Goal: Task Accomplishment & Management: Use online tool/utility

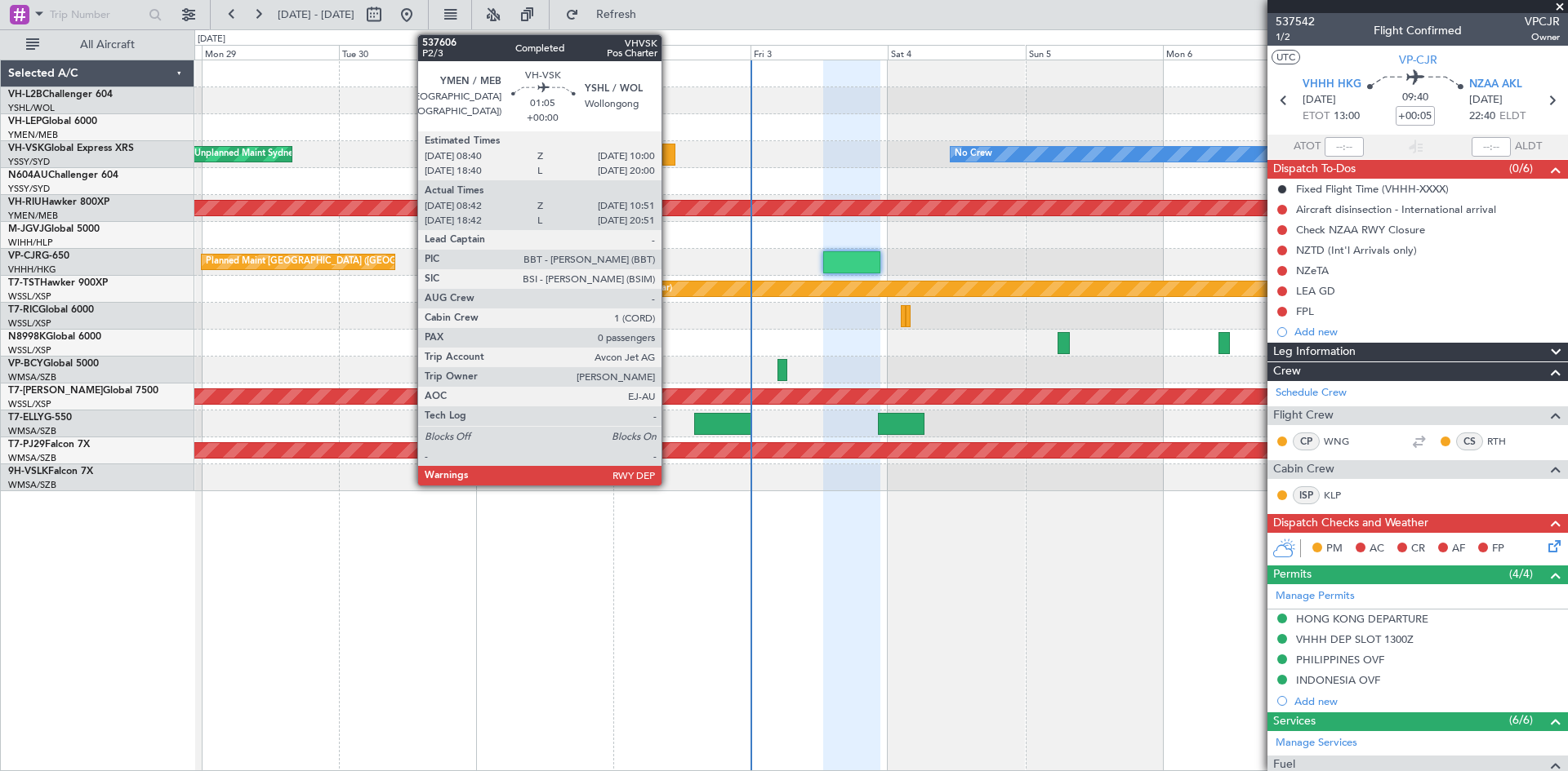
click at [669, 158] on div at bounding box center [669, 155] width 13 height 22
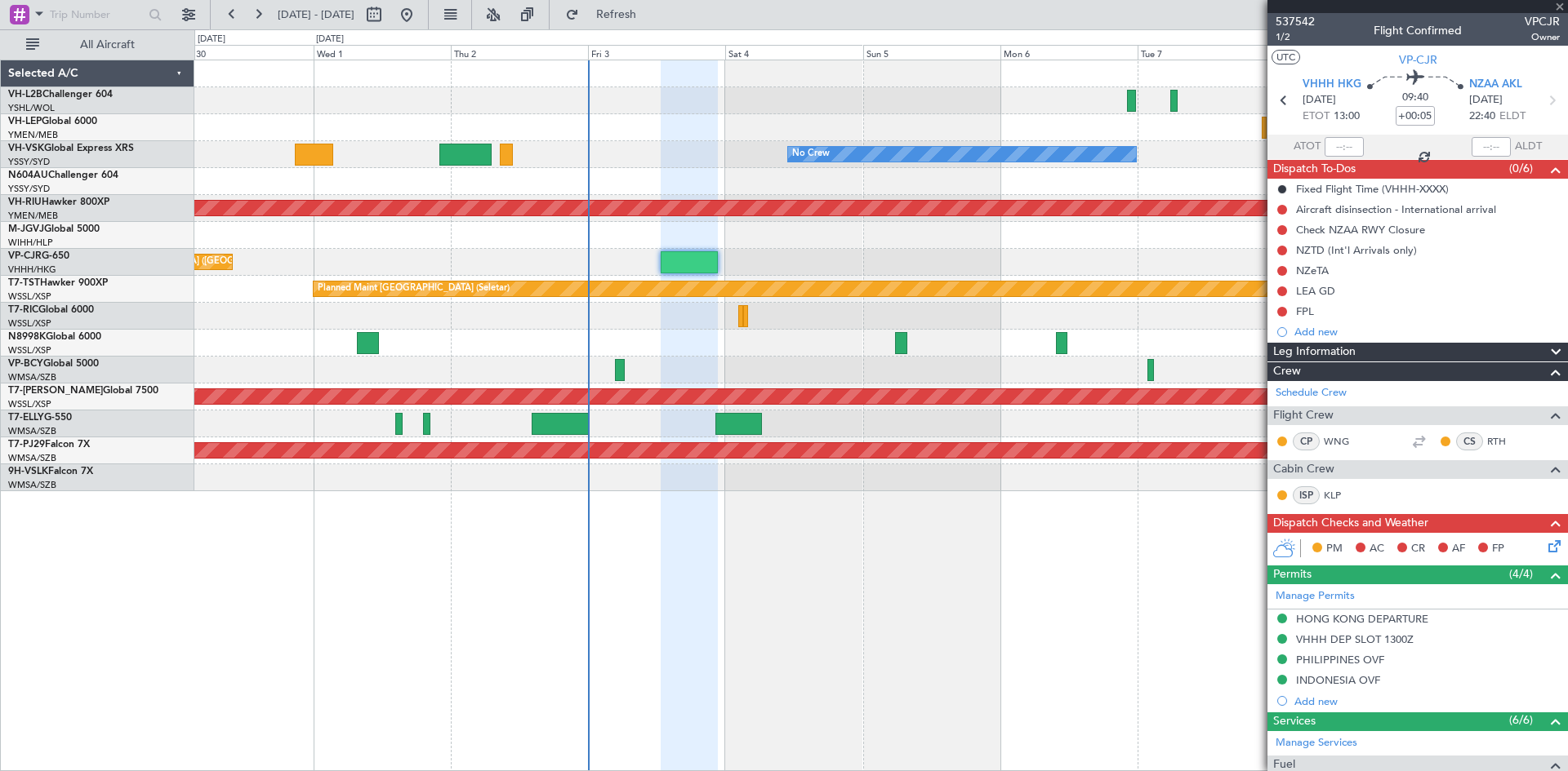
type input "08:52"
type input "10:46"
type input "0"
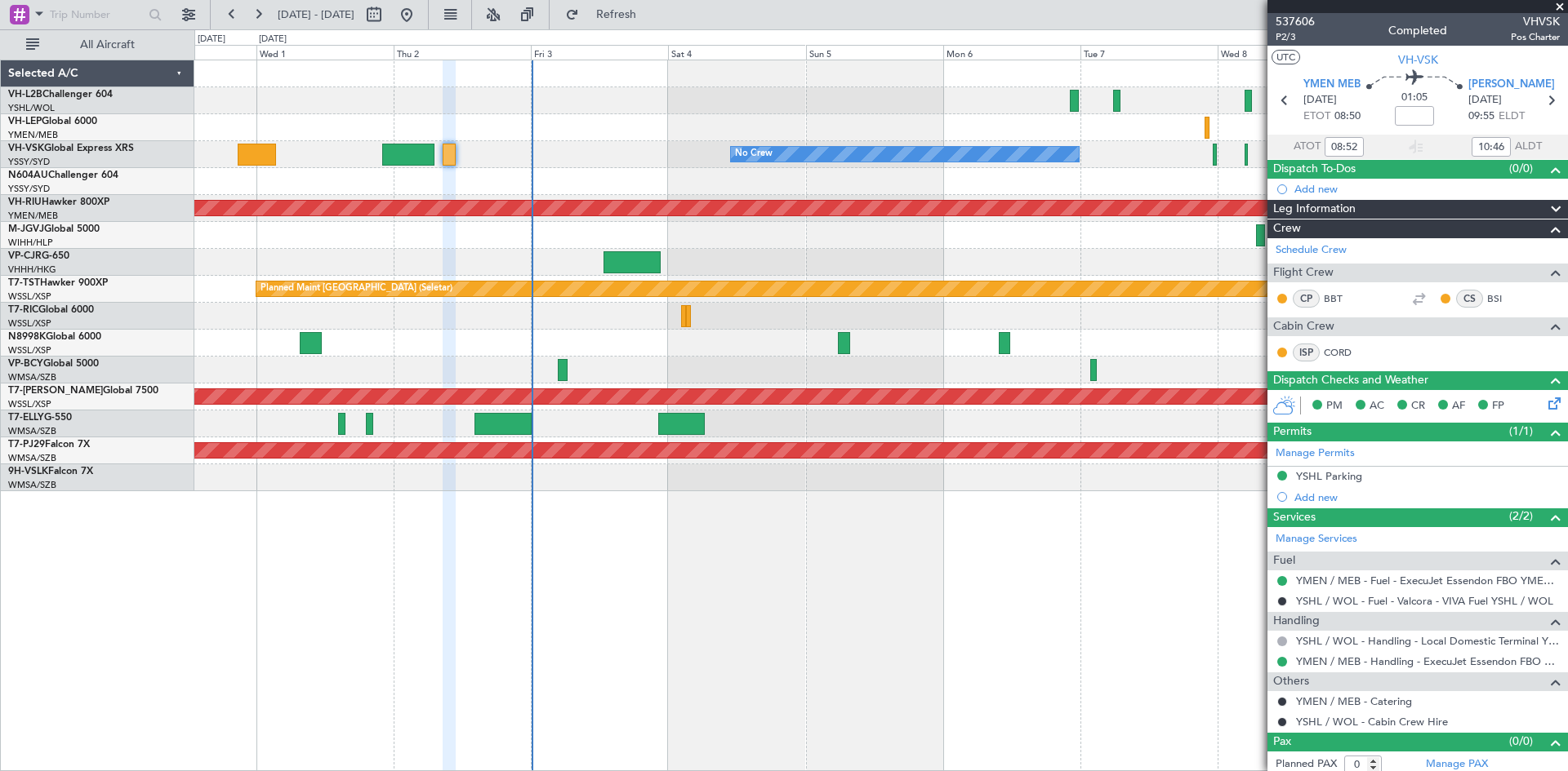
type input "18:52"
type input "20:46"
type input "08:52"
type input "10:46"
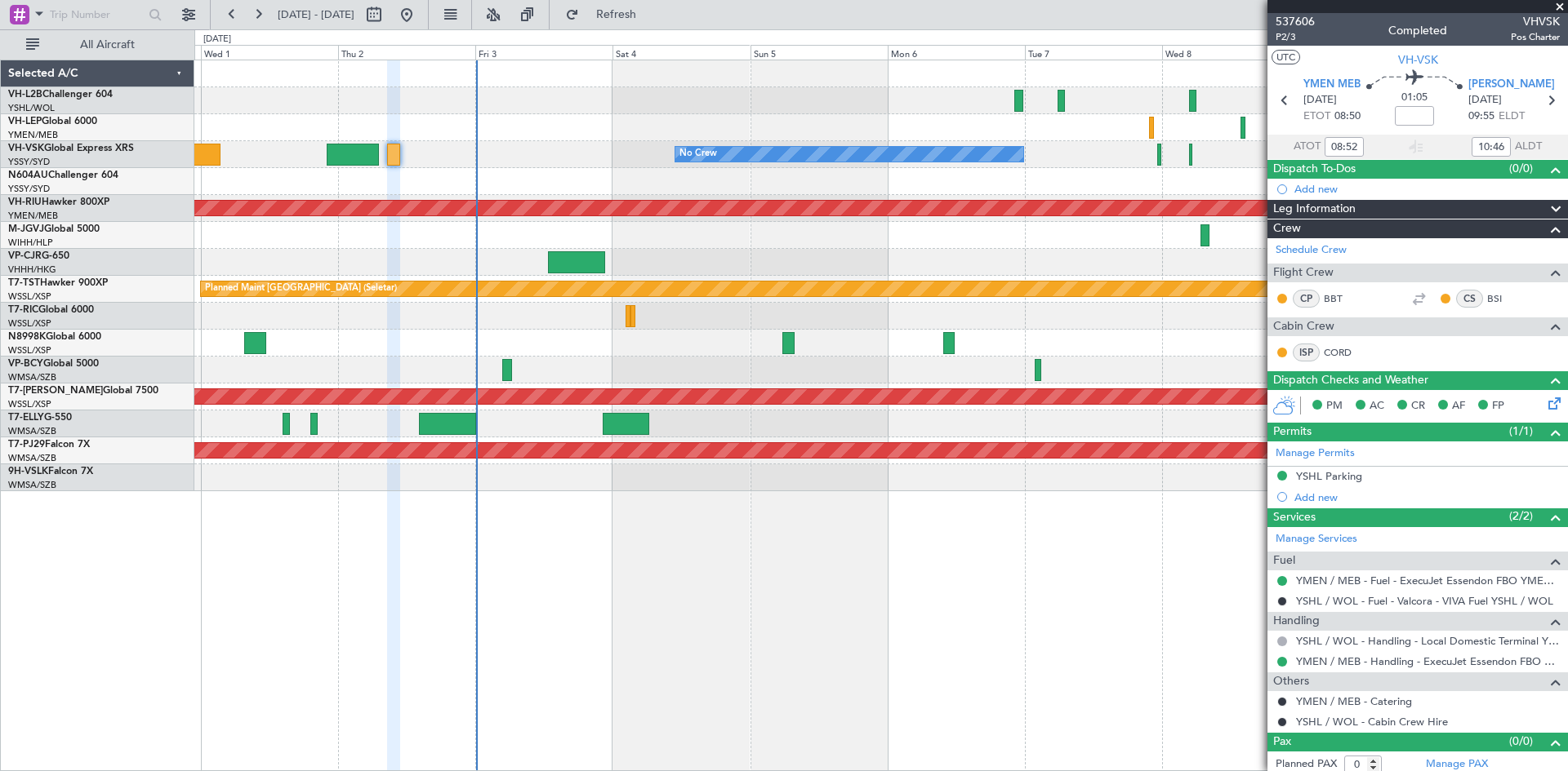
click at [1106, 180] on div "No Crew Unplanned Maint Sydney ([PERSON_NAME] Intl) Planned Maint [GEOGRAPHIC_D…" at bounding box center [881, 276] width 1373 height 431
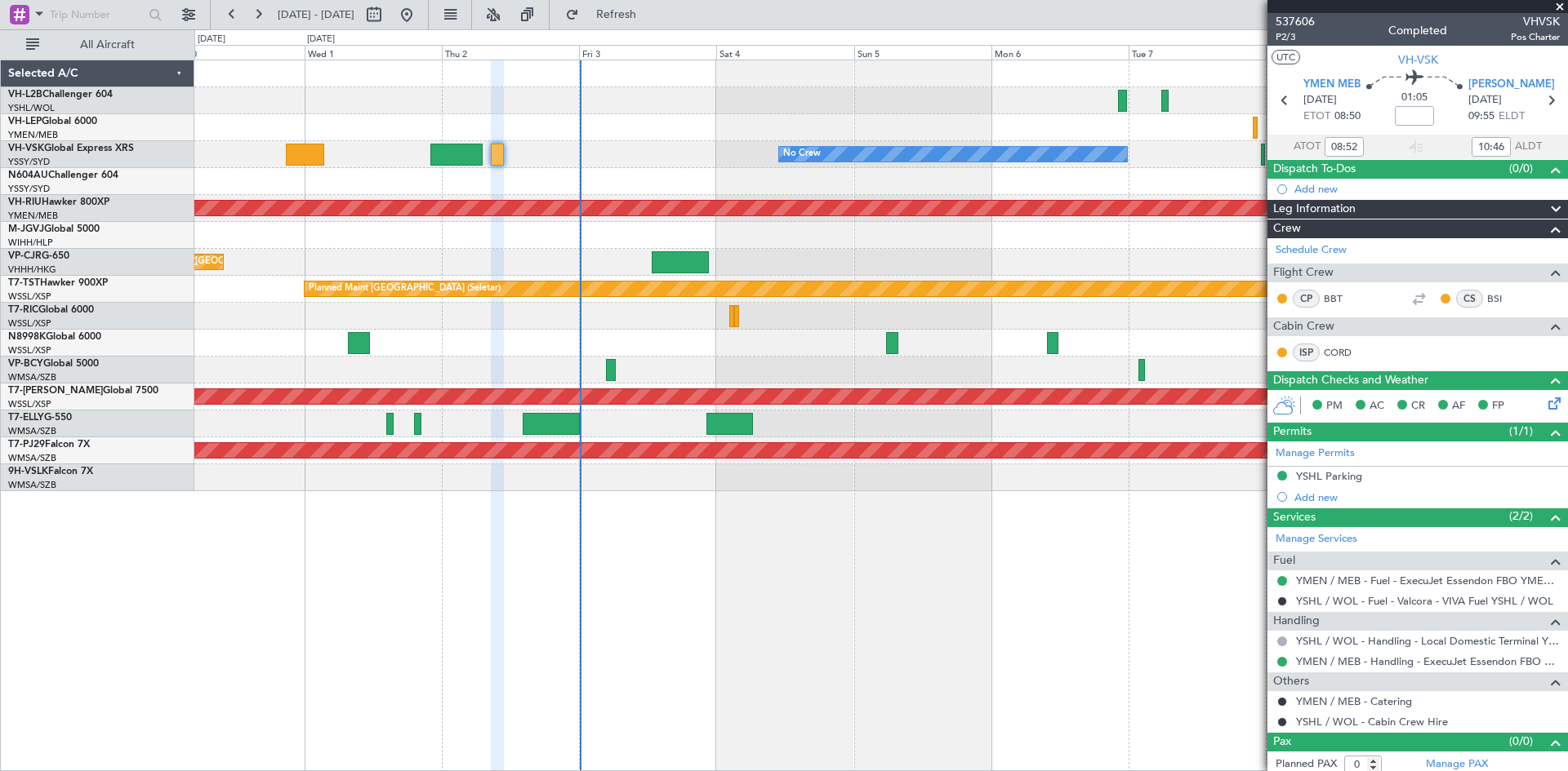
click at [638, 158] on div "No Crew Unplanned Maint Sydney ([PERSON_NAME] Intl)" at bounding box center [881, 155] width 1373 height 27
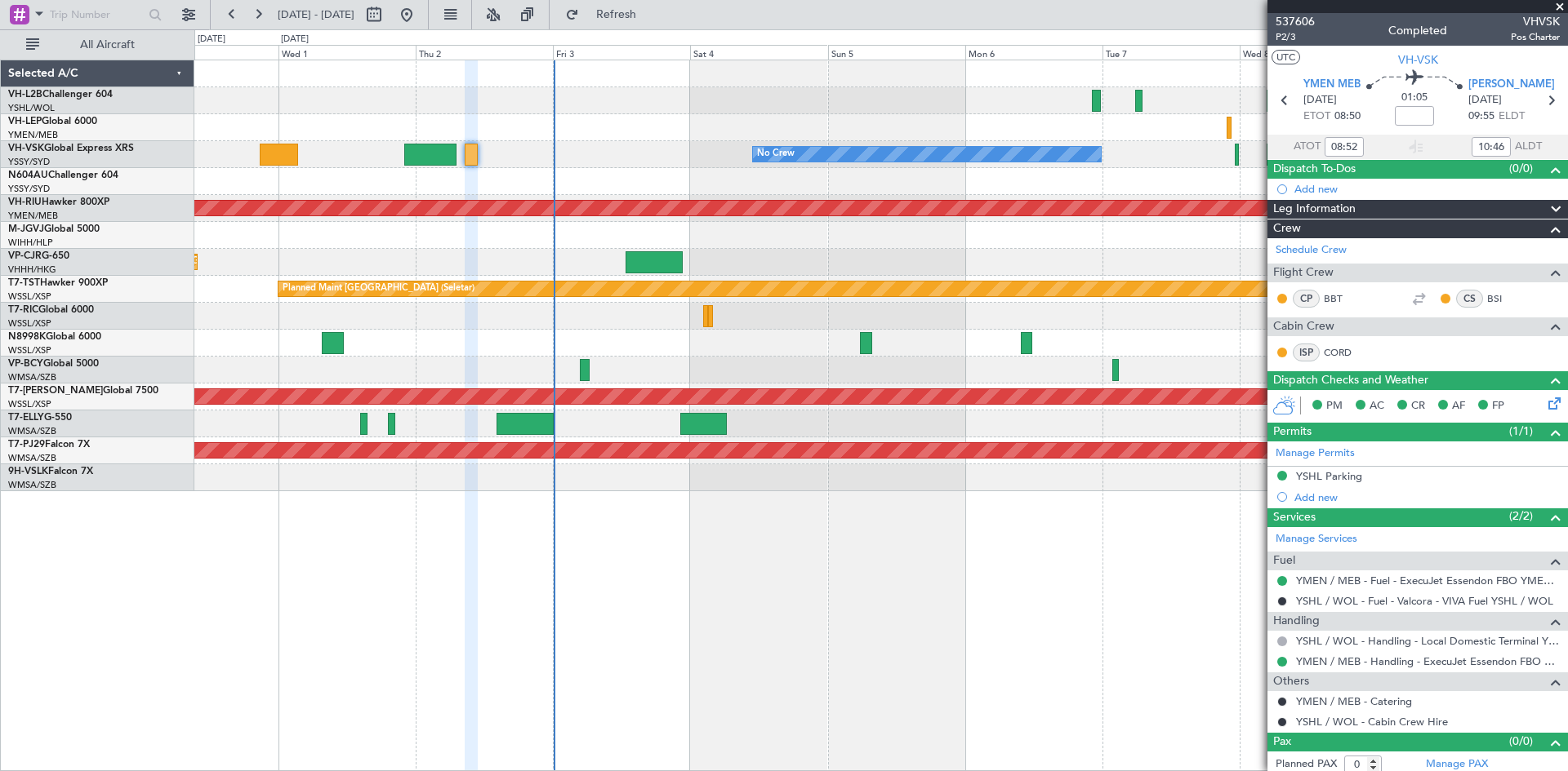
click at [930, 364] on div "No Crew Unplanned Maint Sydney ([PERSON_NAME] Intl) Planned Maint [GEOGRAPHIC_D…" at bounding box center [881, 276] width 1373 height 431
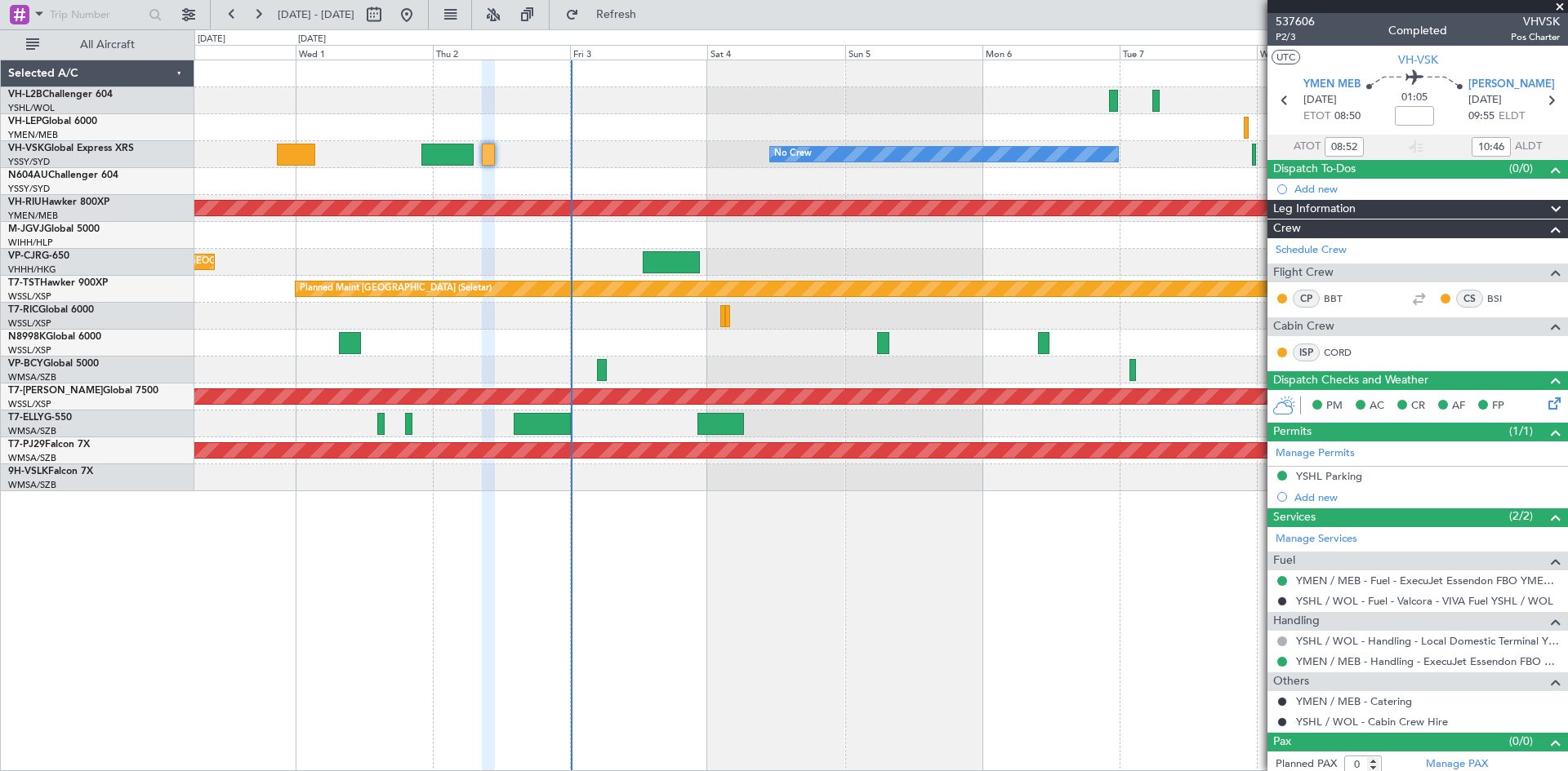
click at [940, 360] on div at bounding box center [881, 370] width 1373 height 27
click at [1280, 34] on span "P2/3" at bounding box center [1295, 37] width 39 height 14
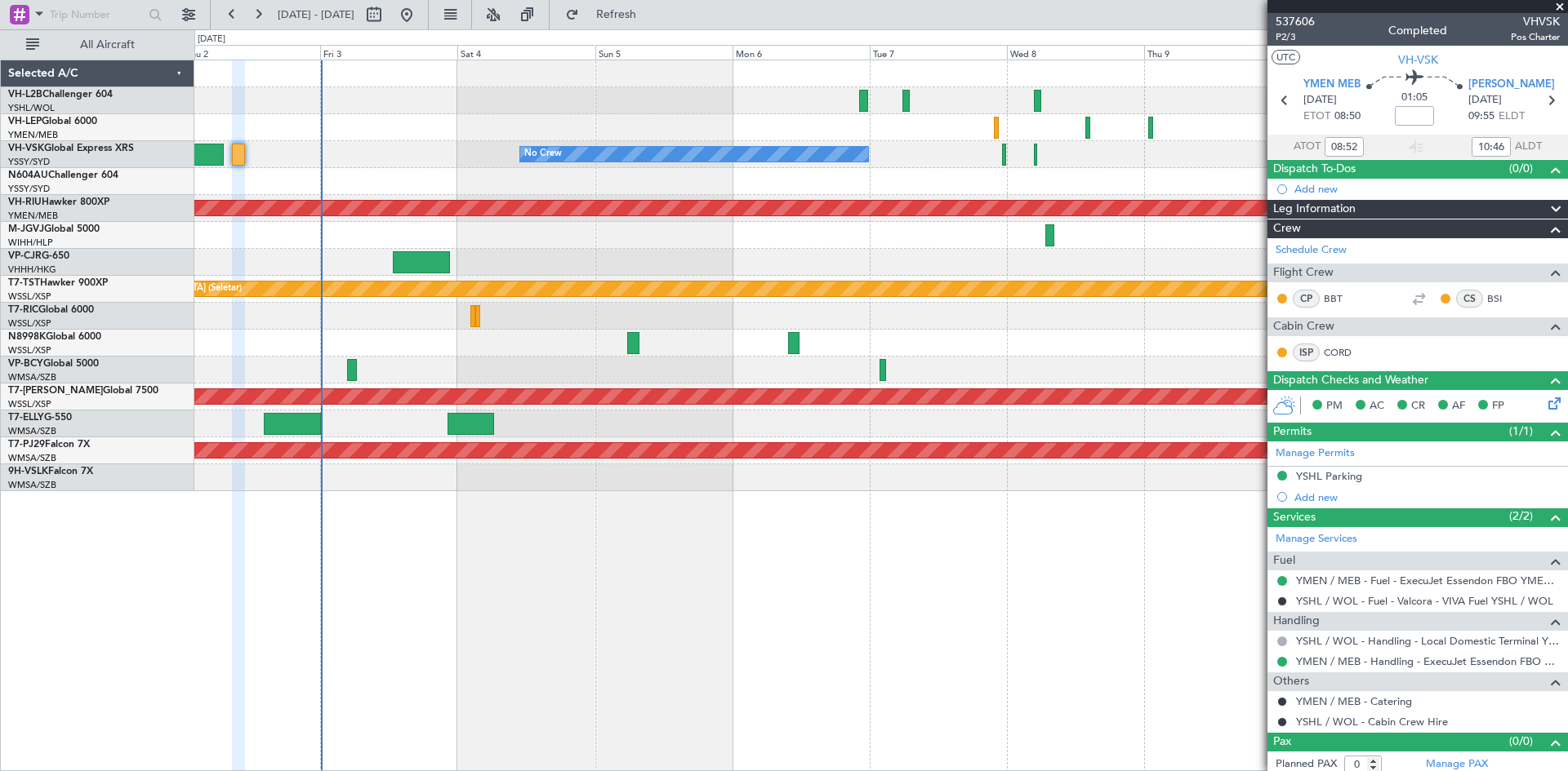
click at [567, 372] on div "No Crew Unplanned Maint Sydney ([PERSON_NAME] Intl) Planned Maint [GEOGRAPHIC_D…" at bounding box center [881, 276] width 1373 height 431
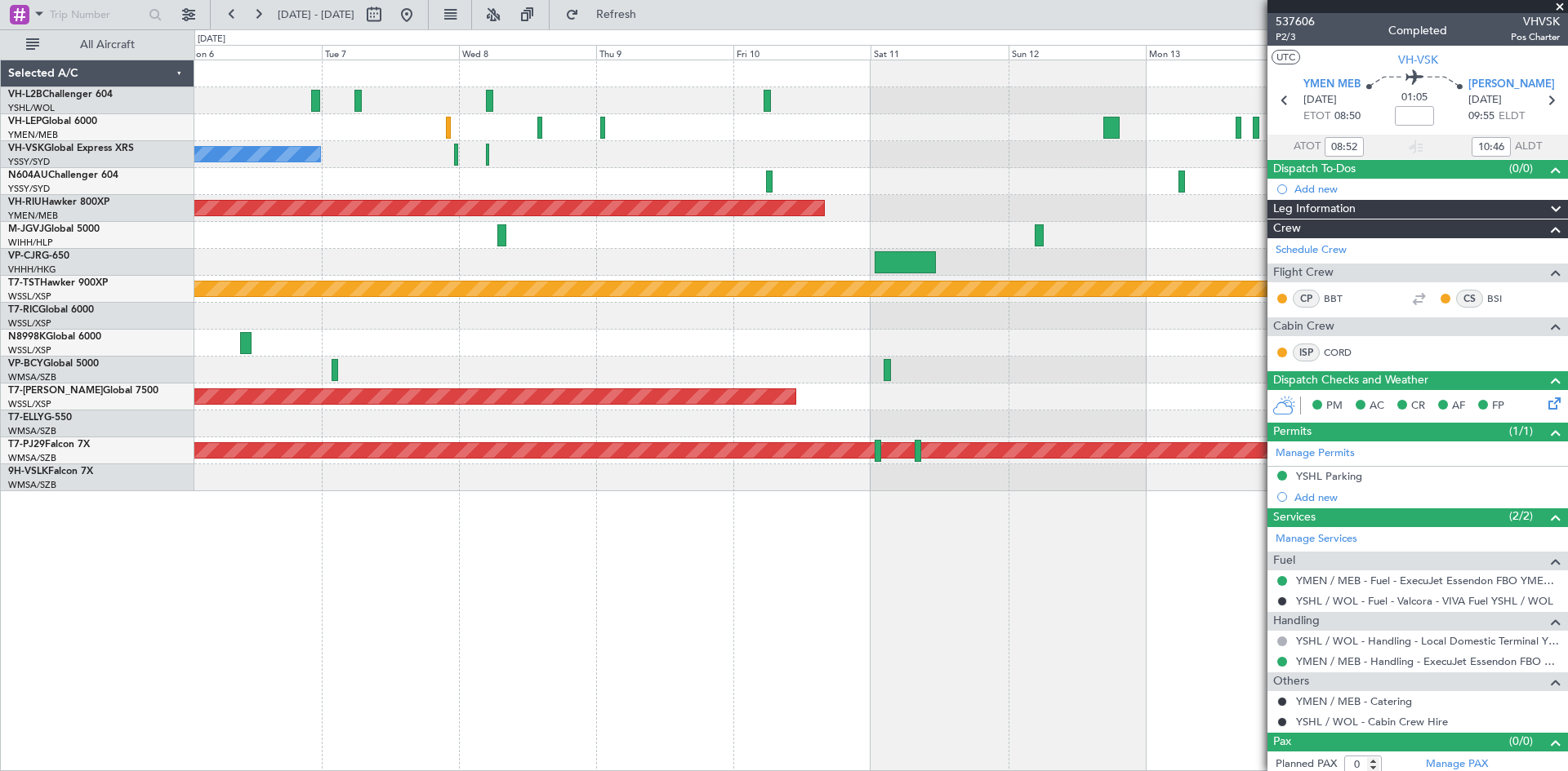
click at [578, 175] on div "No Crew Planned Maint [GEOGRAPHIC_DATA] ([GEOGRAPHIC_DATA]) Planned Maint [GEOG…" at bounding box center [881, 276] width 1373 height 431
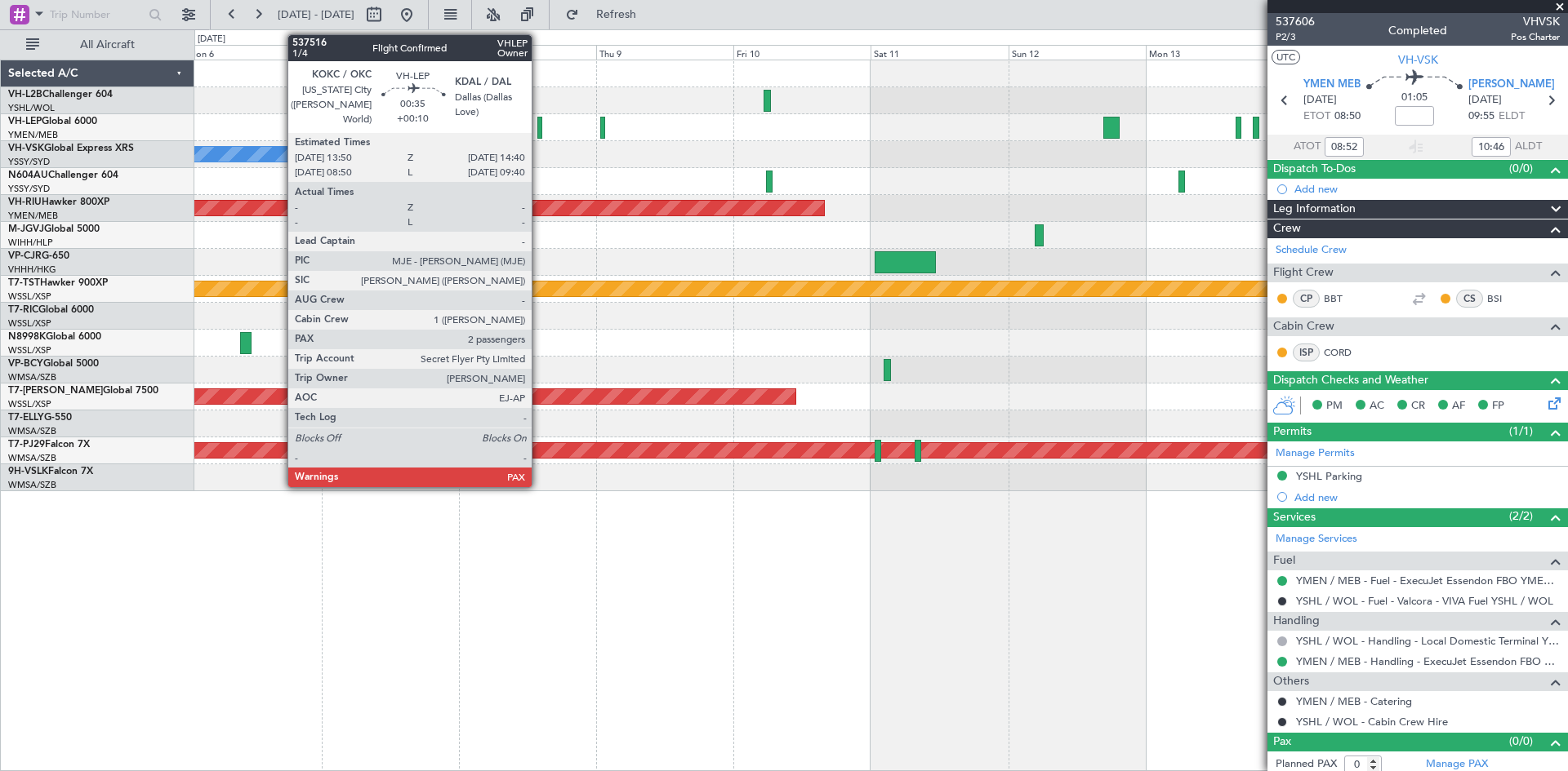
click at [539, 131] on div at bounding box center [540, 128] width 5 height 22
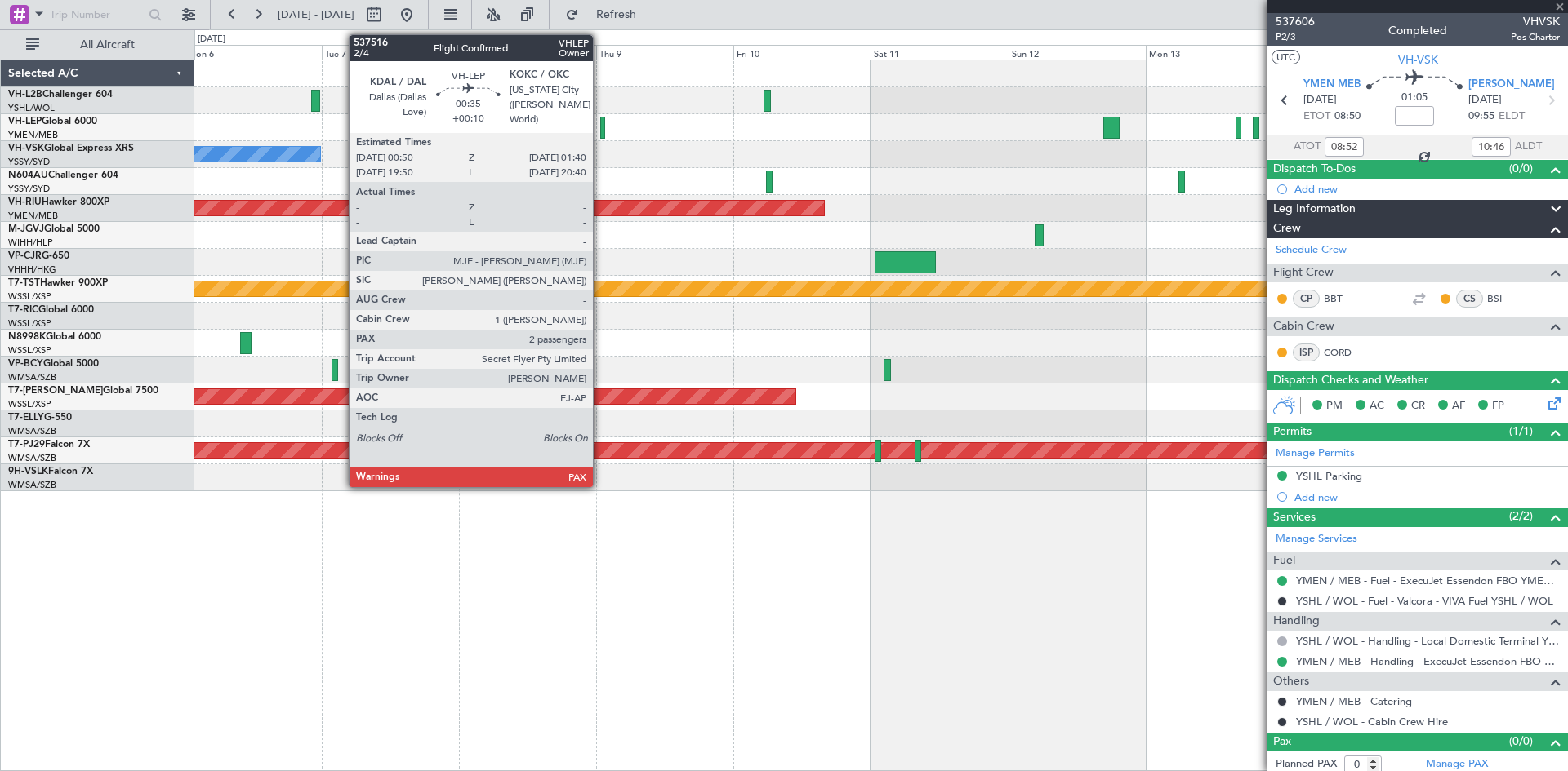
type input "+00:10"
type input "2"
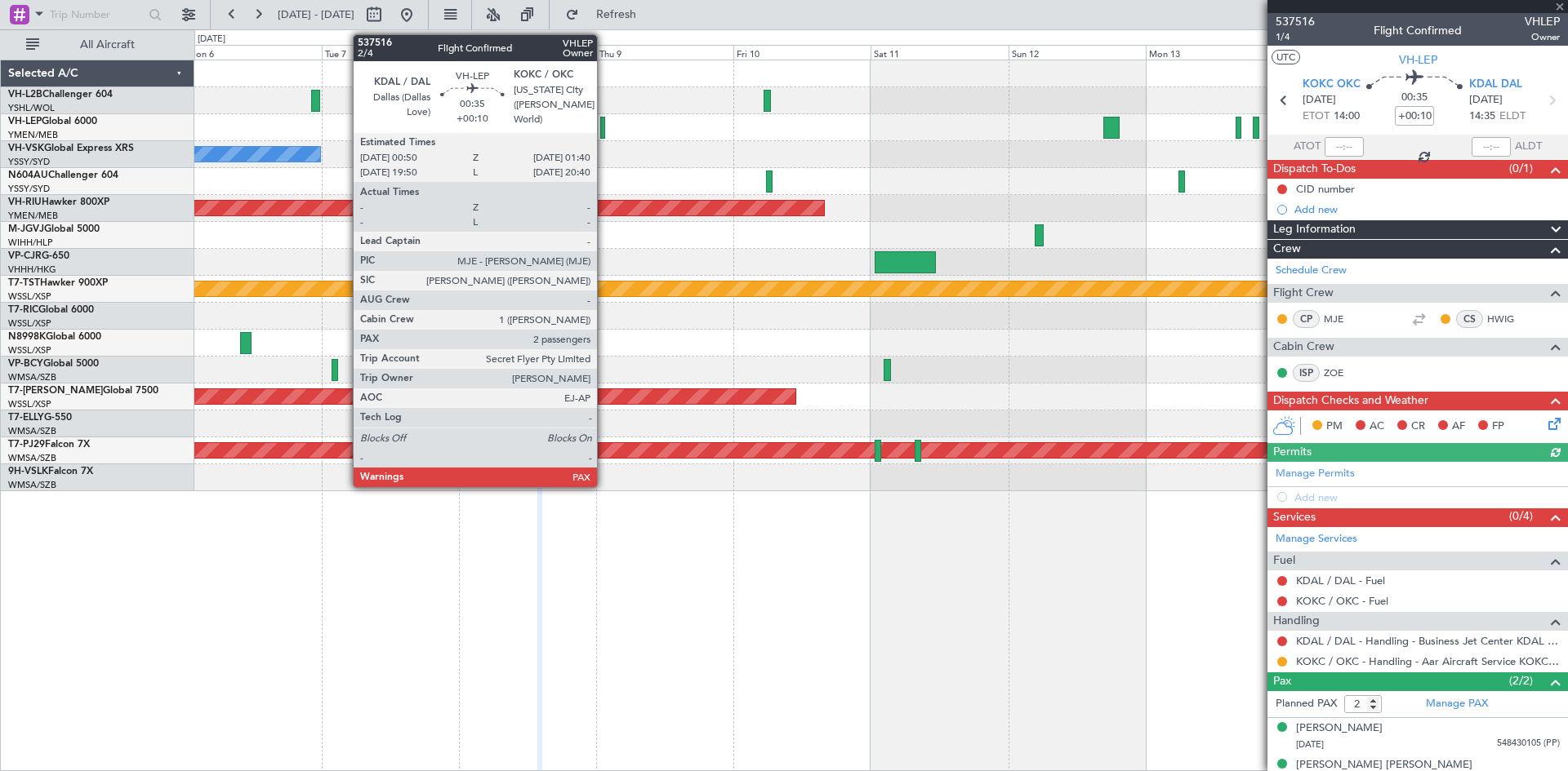
click at [604, 131] on div at bounding box center [603, 128] width 5 height 22
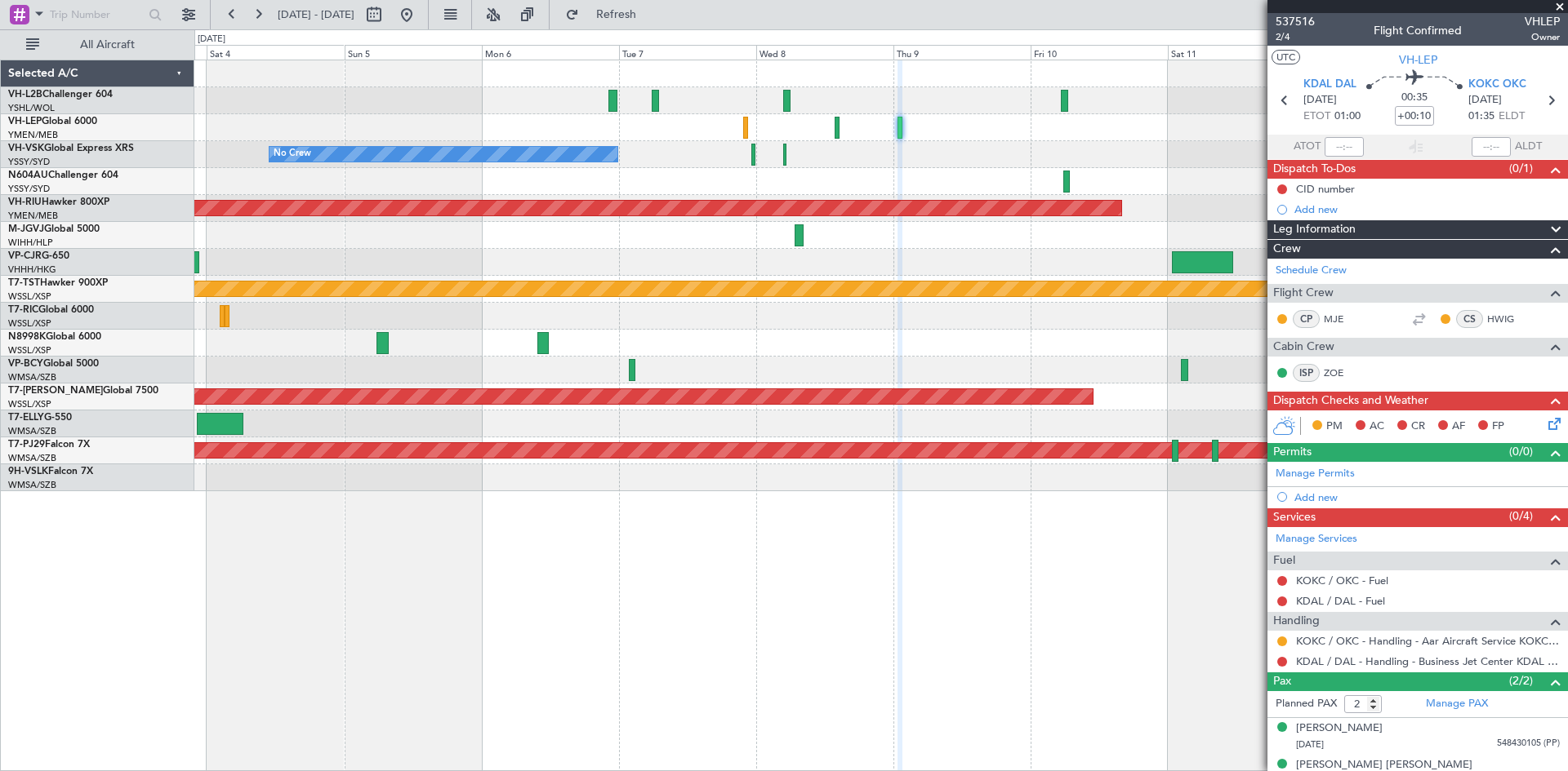
click at [991, 372] on div "No Crew Planned Maint [GEOGRAPHIC_DATA] ([GEOGRAPHIC_DATA]) Planned Maint [GEOG…" at bounding box center [881, 276] width 1373 height 431
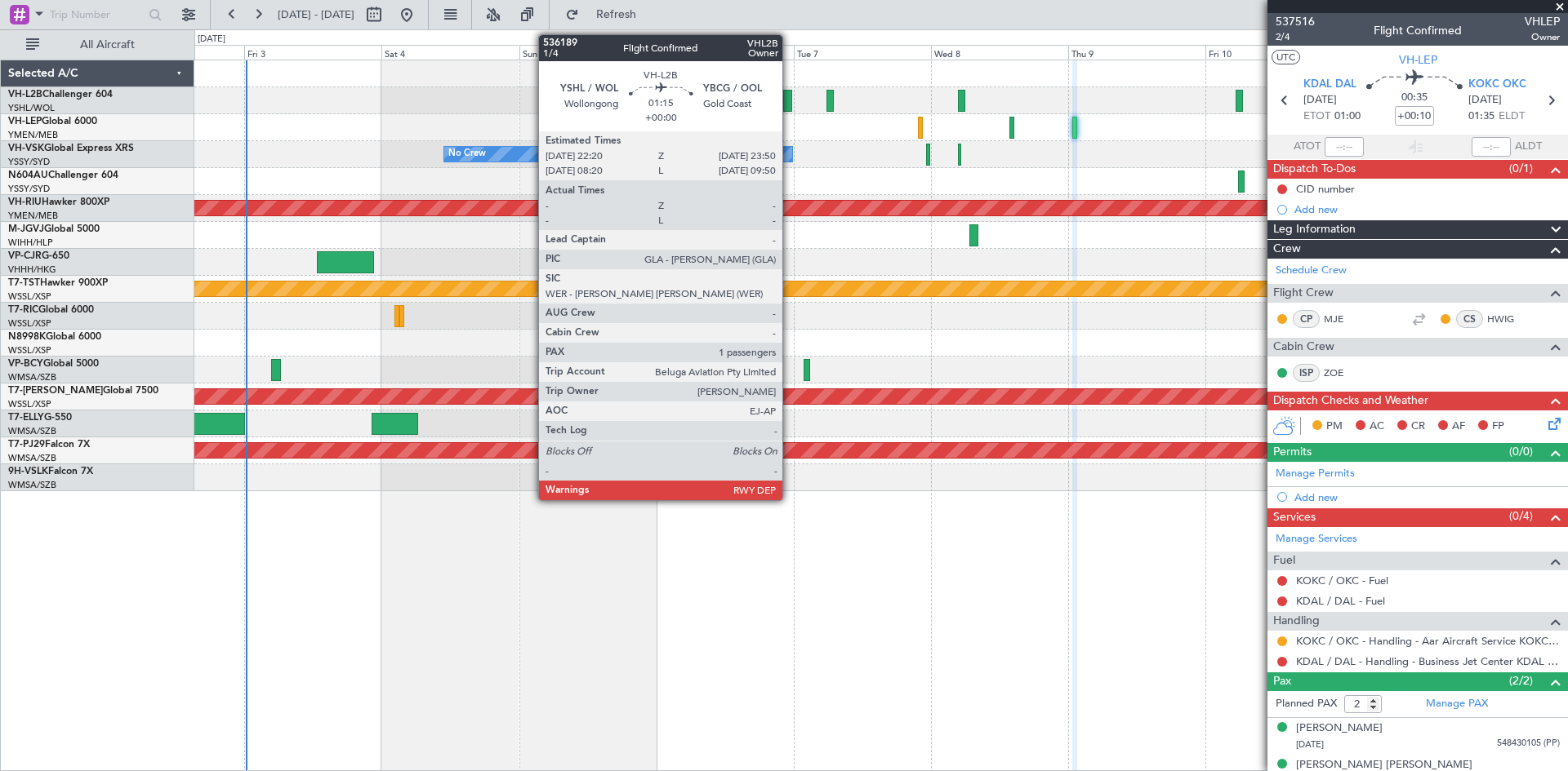
click at [790, 109] on div at bounding box center [787, 100] width 9 height 22
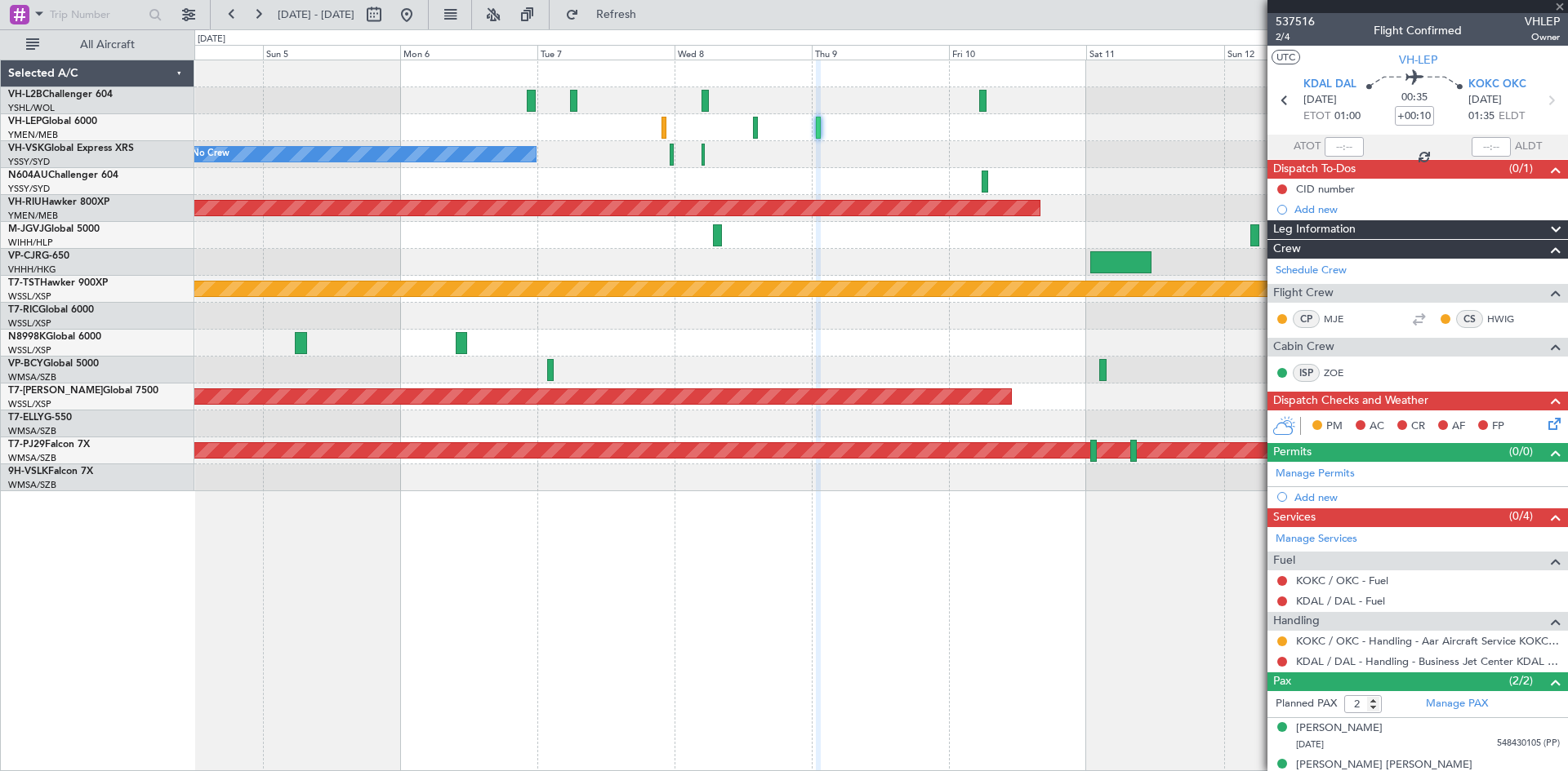
type input "1"
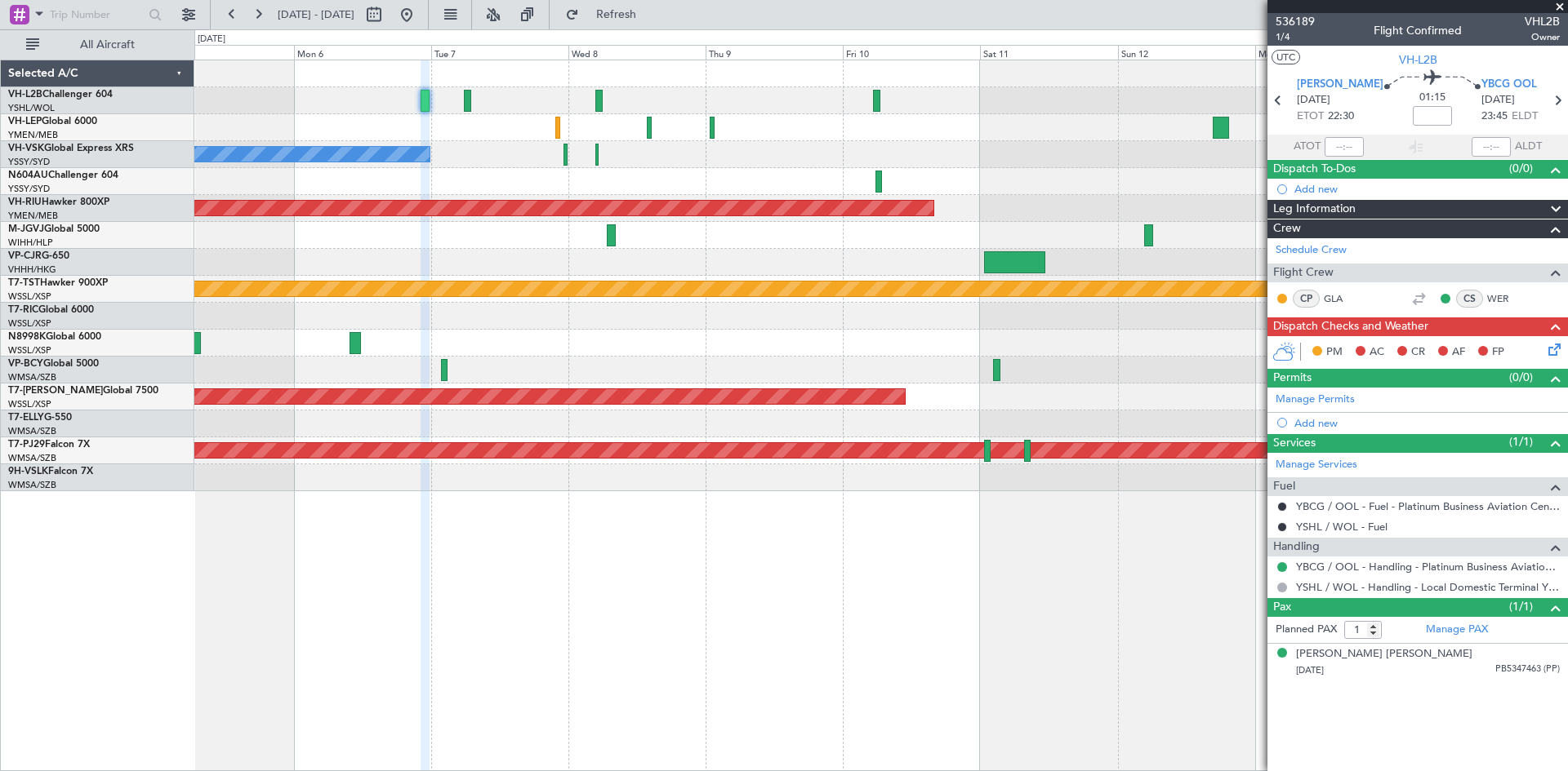
click at [502, 164] on div "No Crew" at bounding box center [881, 155] width 1373 height 27
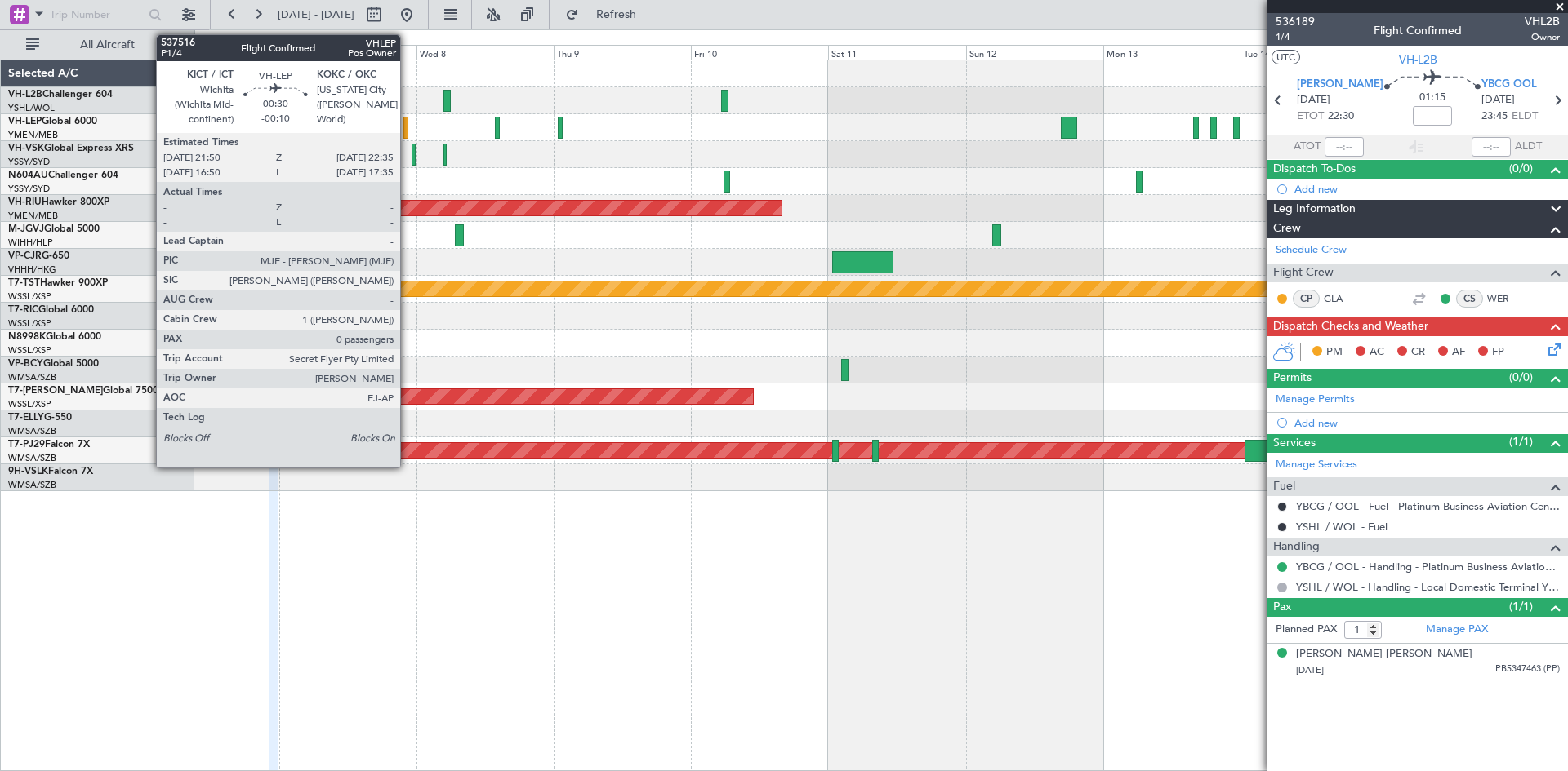
click at [408, 131] on div at bounding box center [406, 128] width 5 height 22
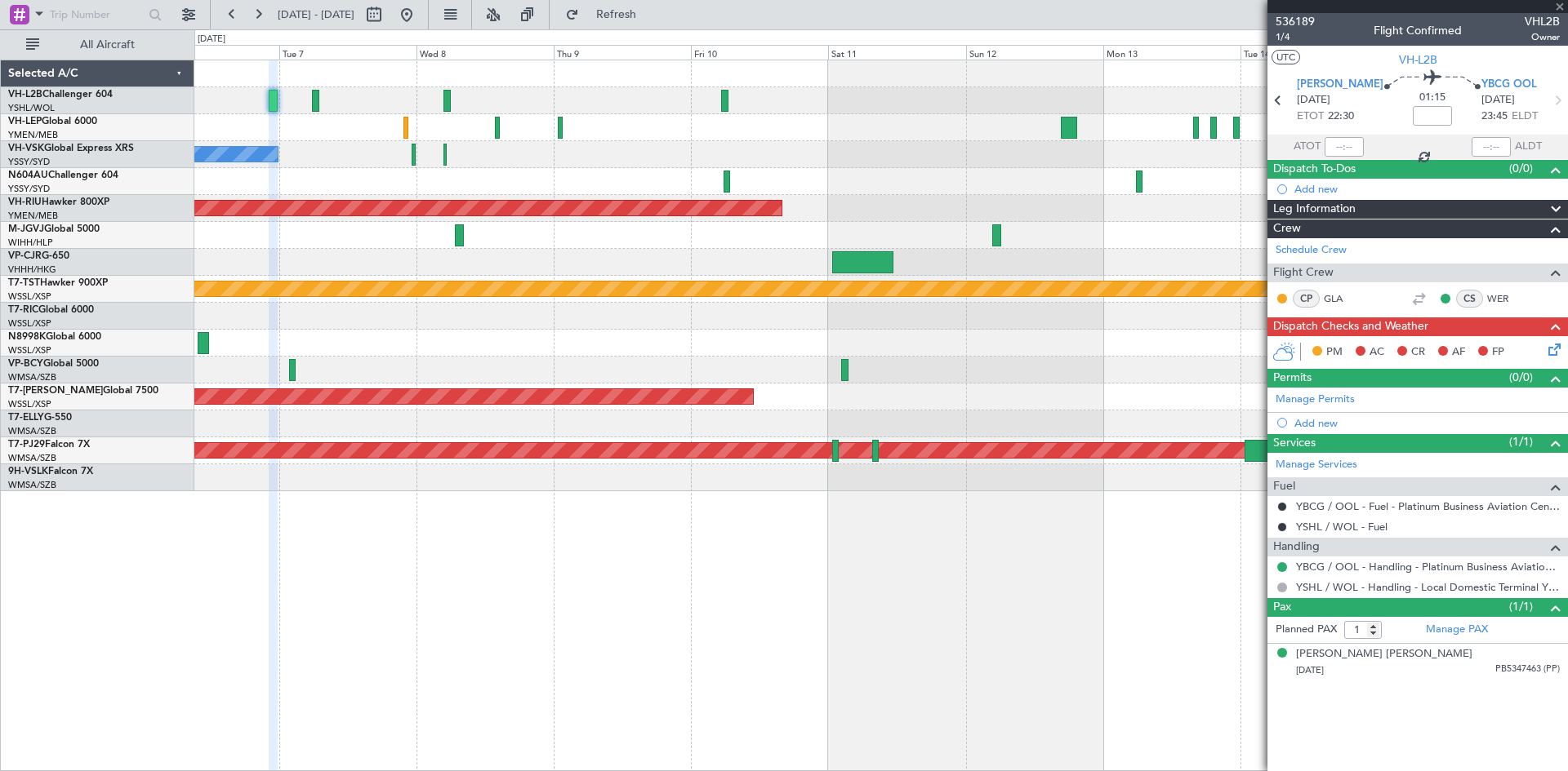
type input "-00:10"
type input "0"
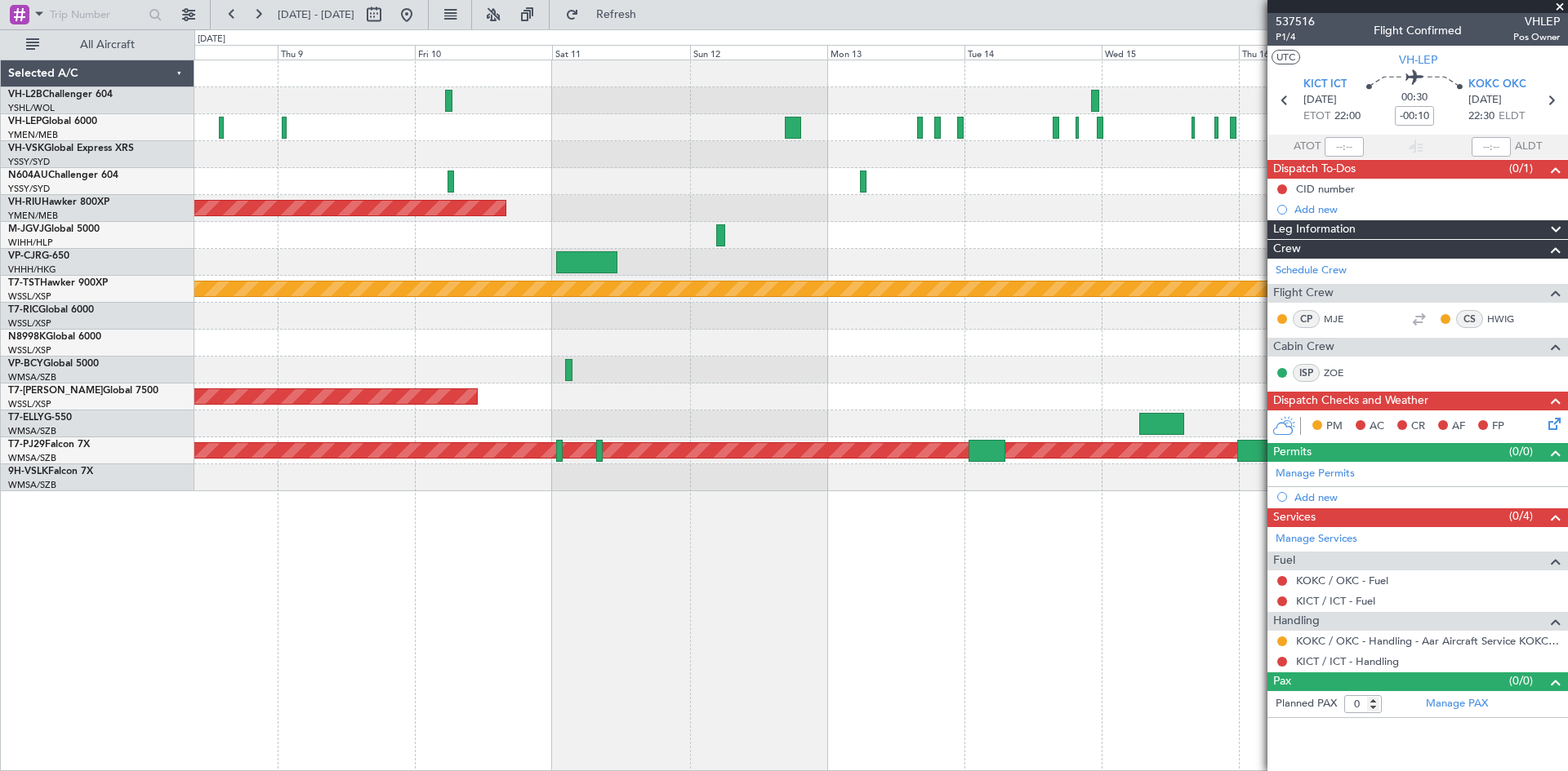
click at [757, 181] on div "No Crew Planned Maint [GEOGRAPHIC_DATA] ([GEOGRAPHIC_DATA]) Planned Maint [GEOG…" at bounding box center [881, 276] width 1373 height 431
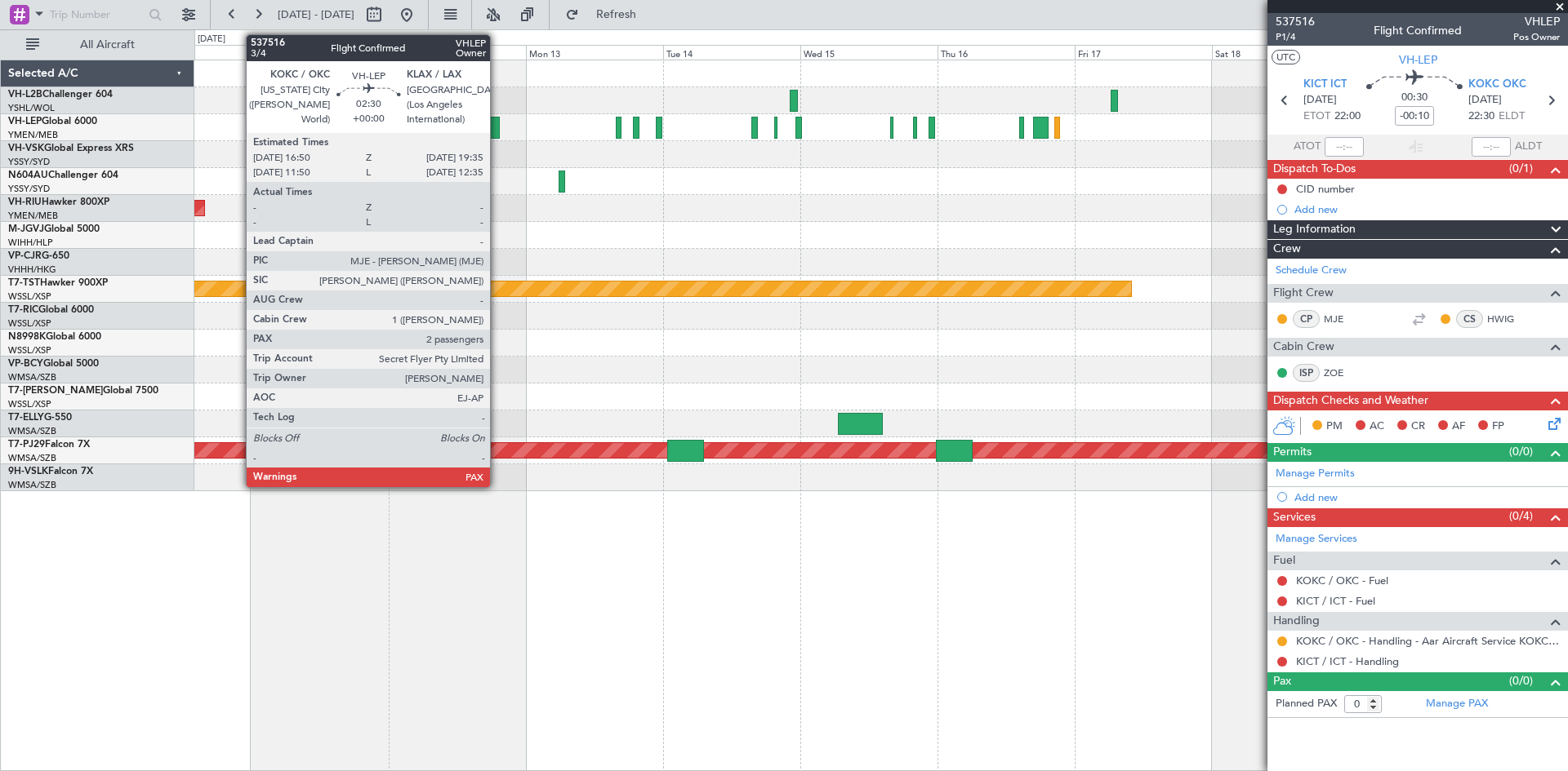
click at [497, 131] on div at bounding box center [492, 128] width 17 height 22
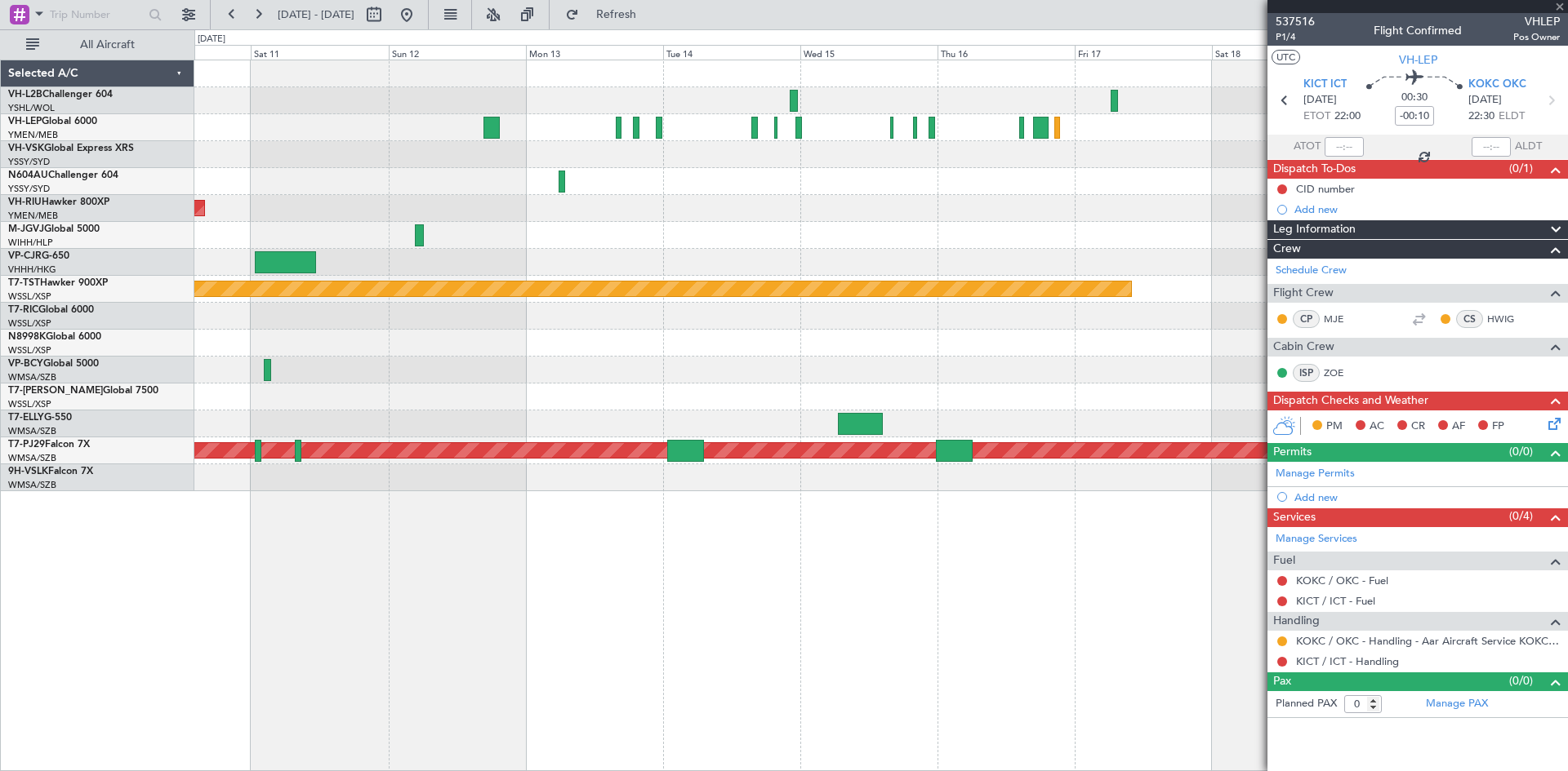
type input "2"
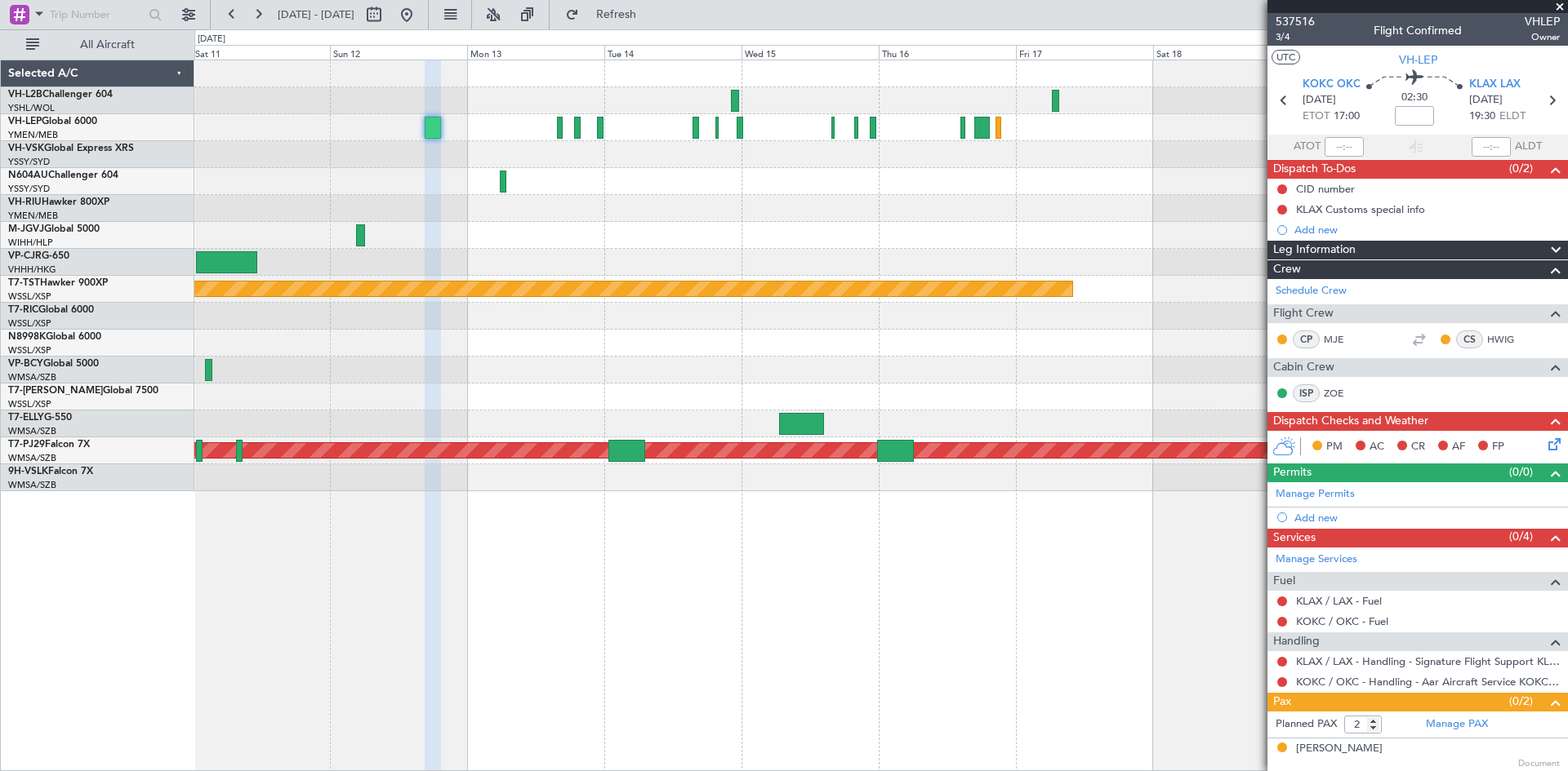
click at [731, 159] on div at bounding box center [881, 155] width 1373 height 27
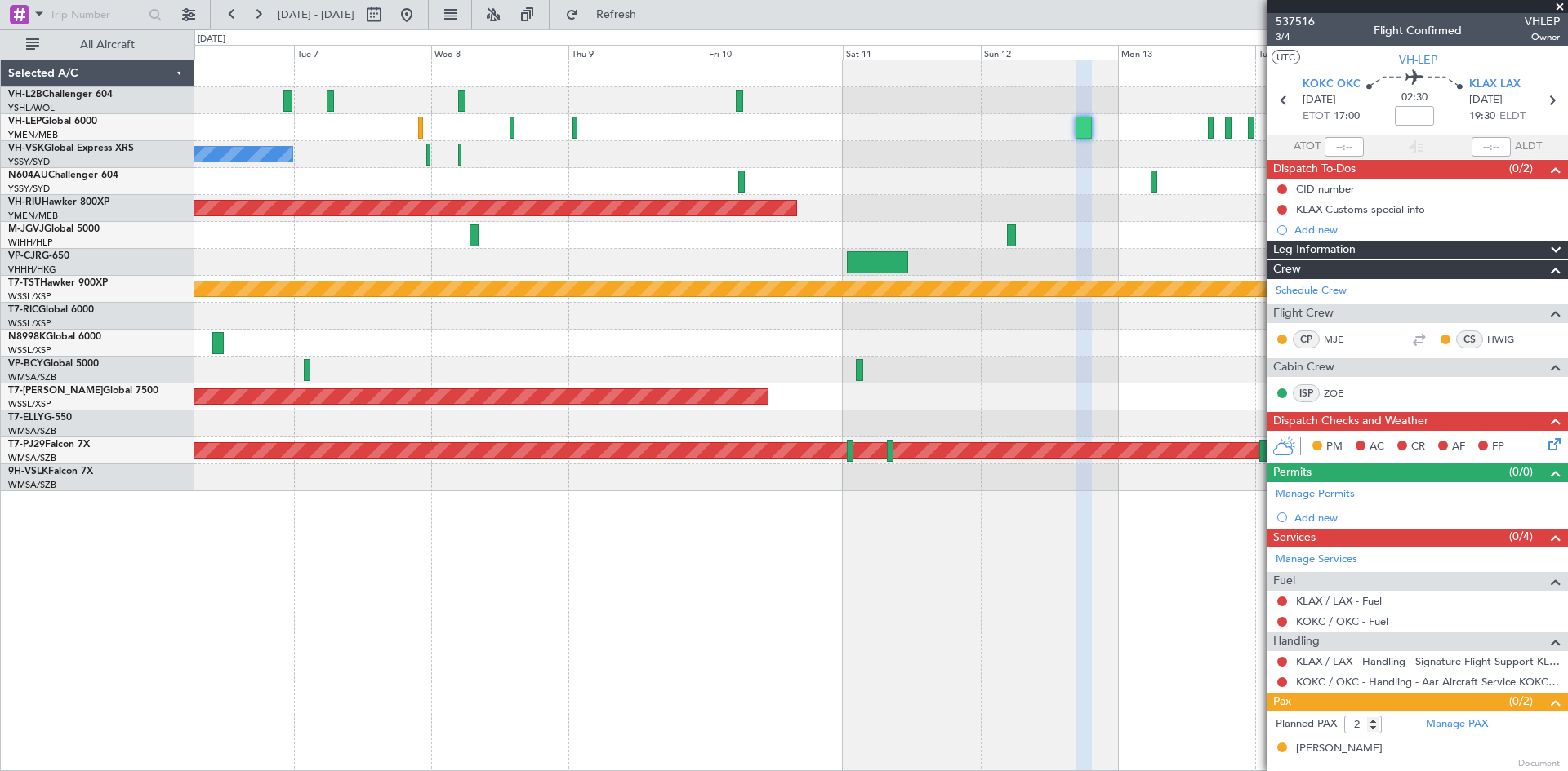
click at [564, 164] on div "No Crew" at bounding box center [881, 155] width 1373 height 27
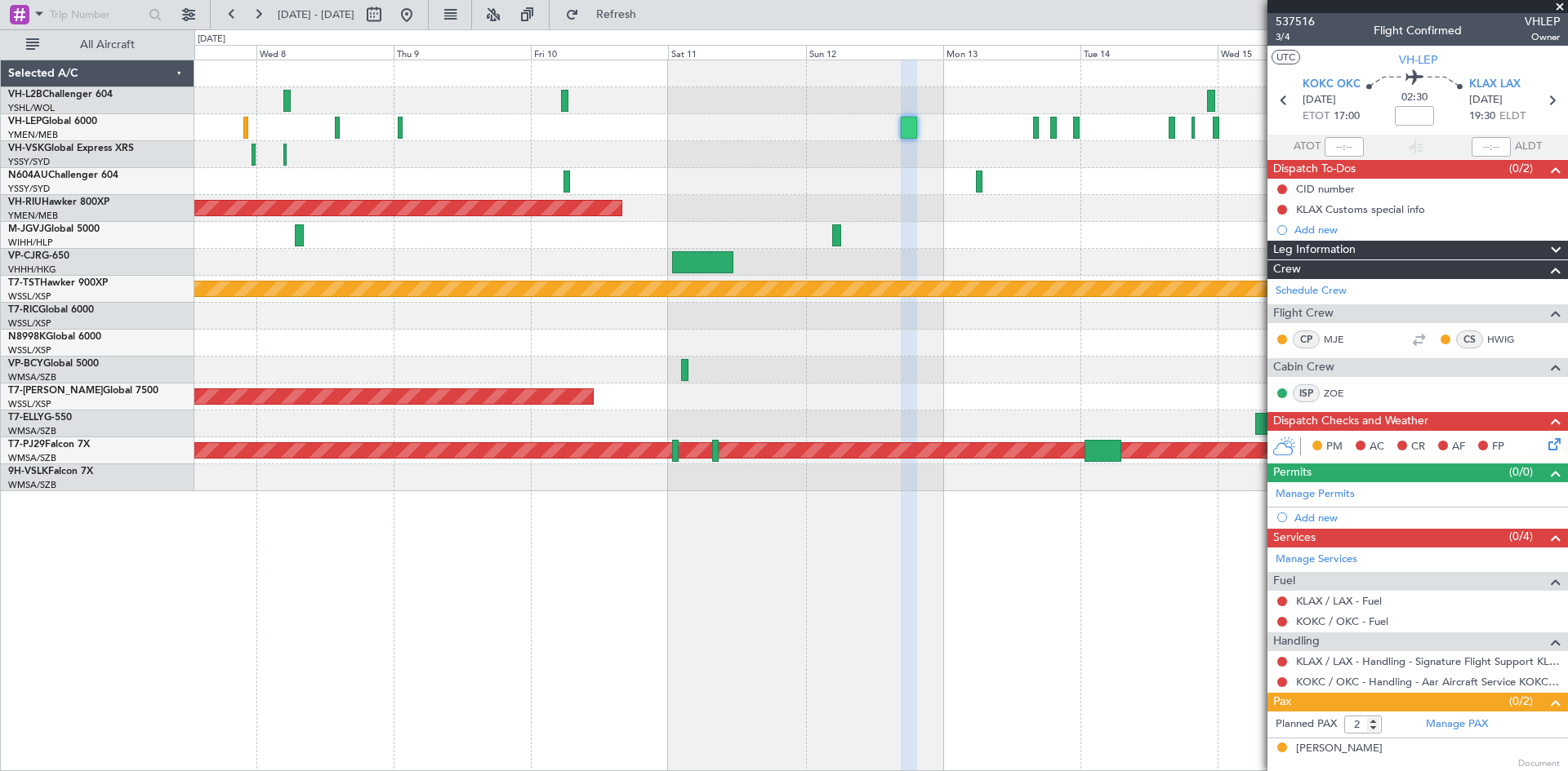
click at [693, 185] on div "No Crew Planned Maint [GEOGRAPHIC_DATA] ([GEOGRAPHIC_DATA]) Planned Maint [GEOG…" at bounding box center [881, 276] width 1373 height 431
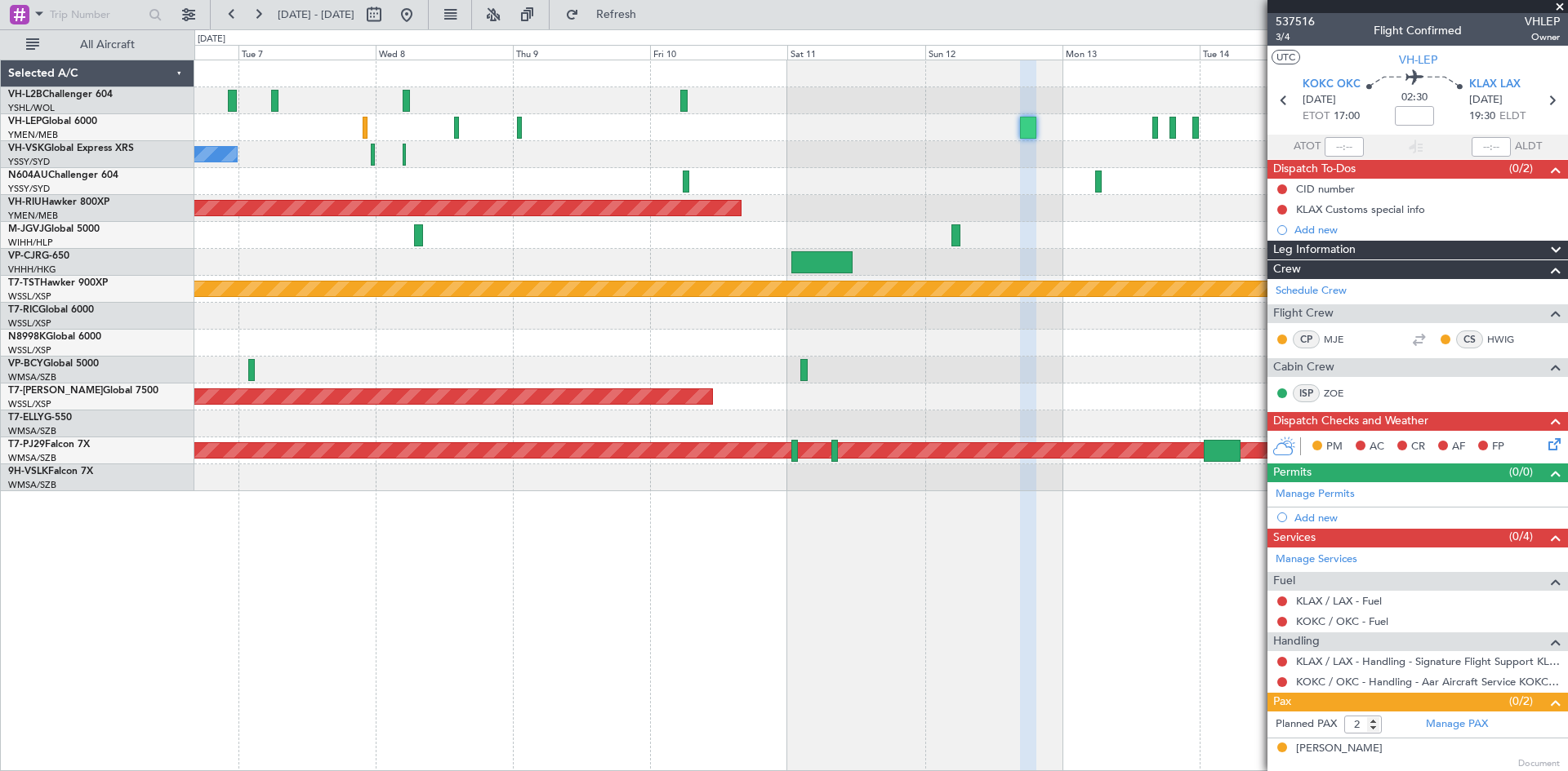
click at [496, 160] on div "No Crew" at bounding box center [881, 155] width 1373 height 27
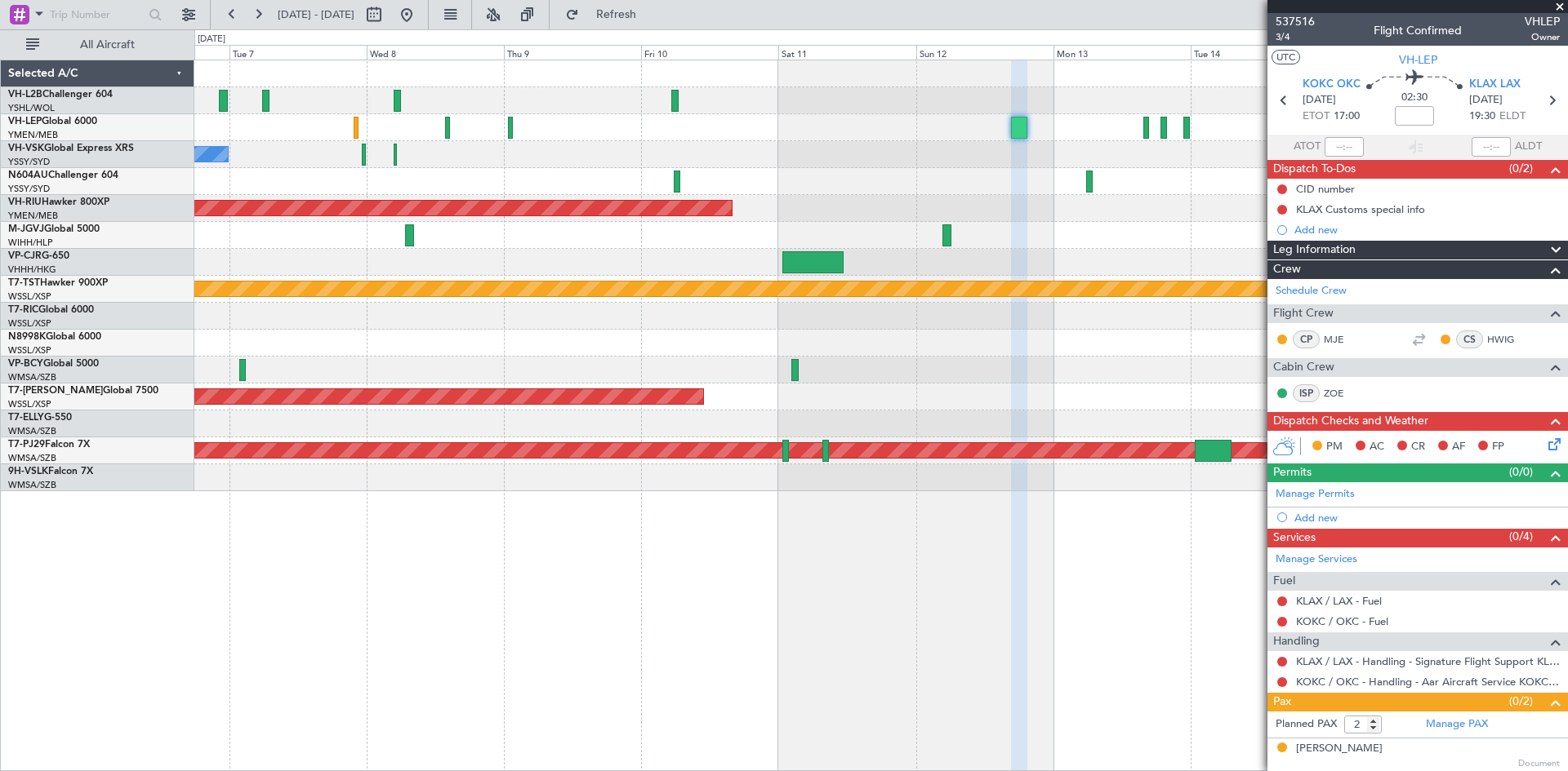
click at [583, 156] on div "No Crew" at bounding box center [881, 155] width 1373 height 27
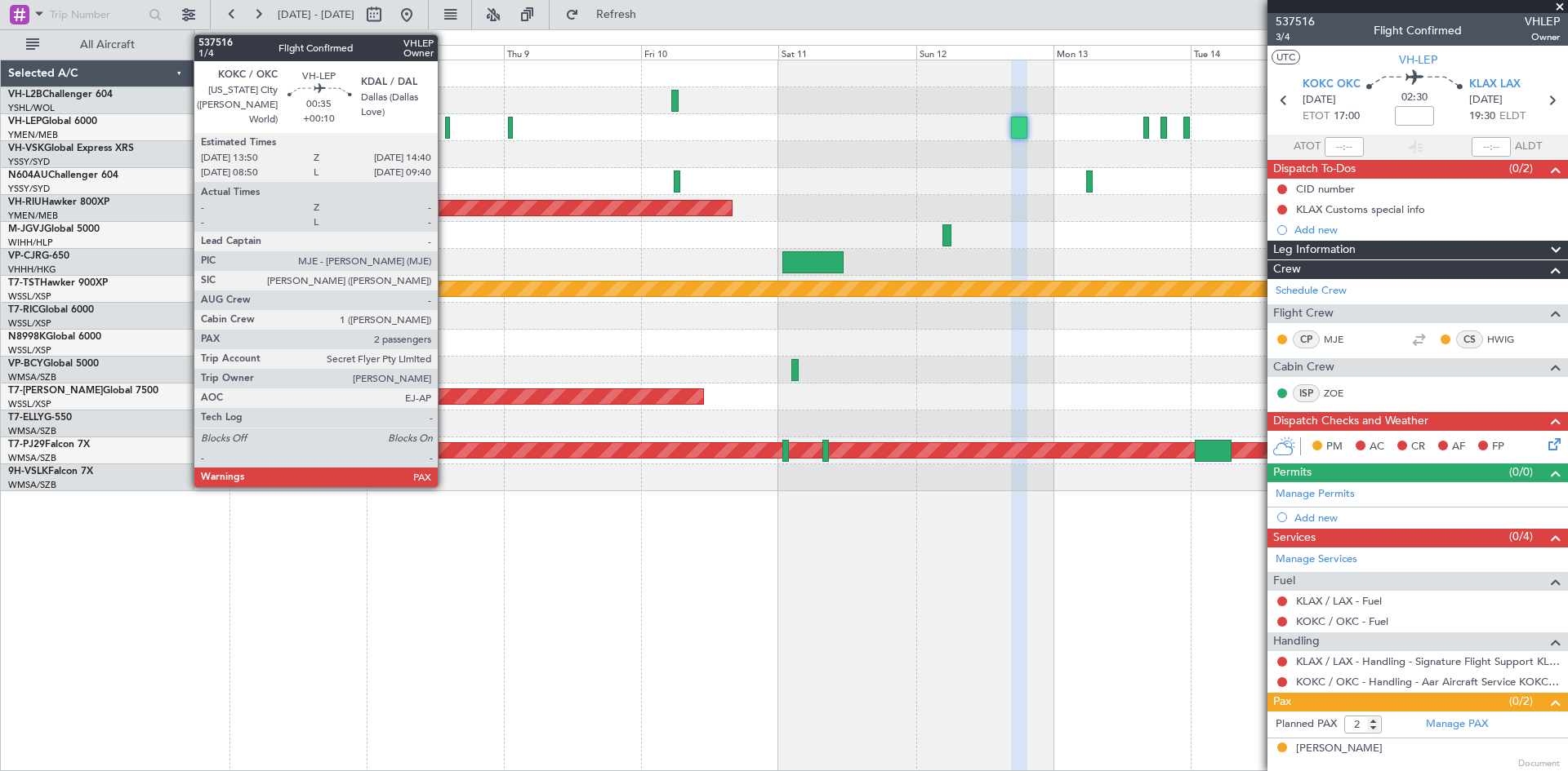
click at [445, 129] on div at bounding box center [448, 128] width 5 height 22
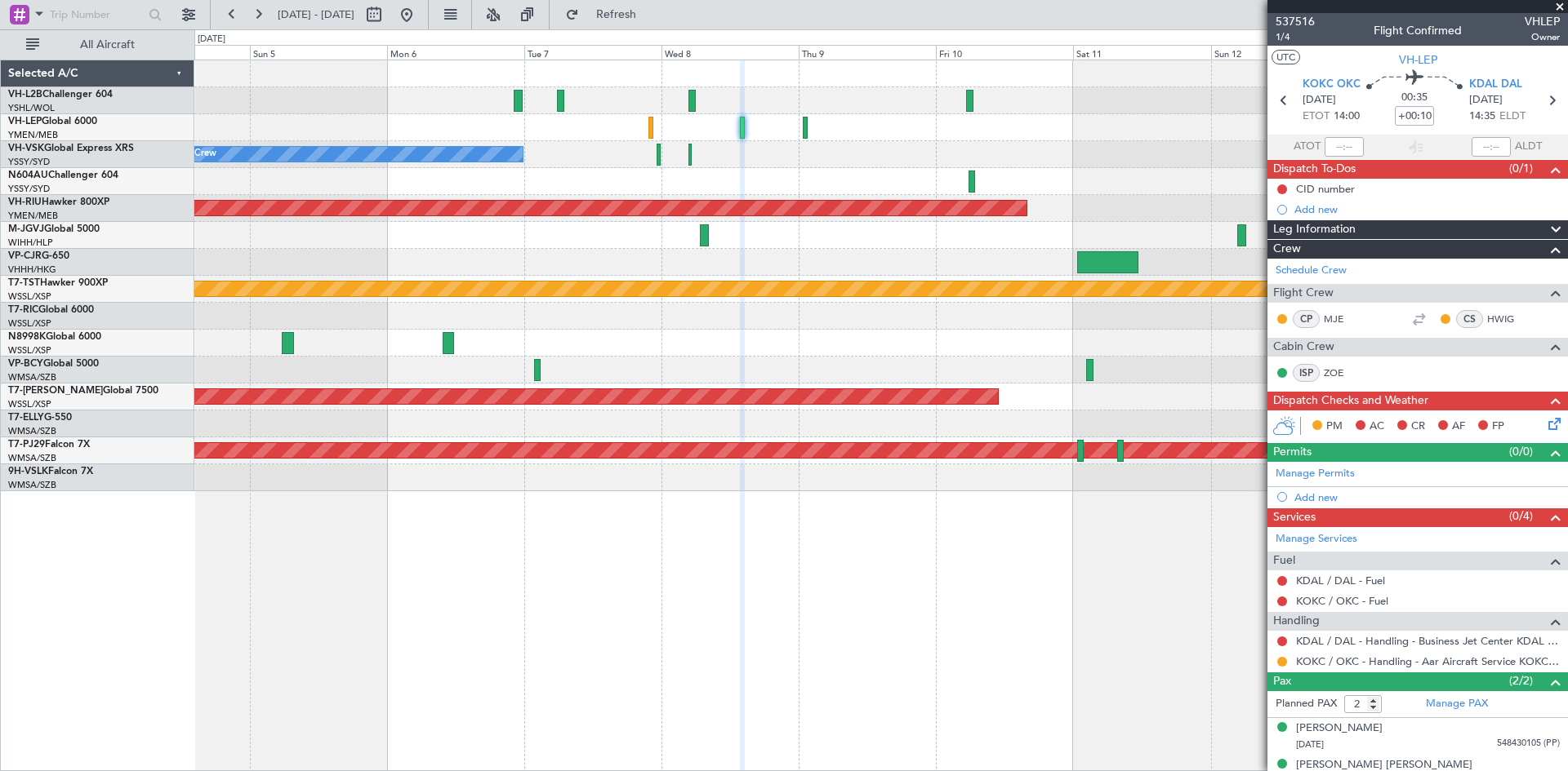
click at [789, 161] on div "No Crew" at bounding box center [881, 155] width 1373 height 27
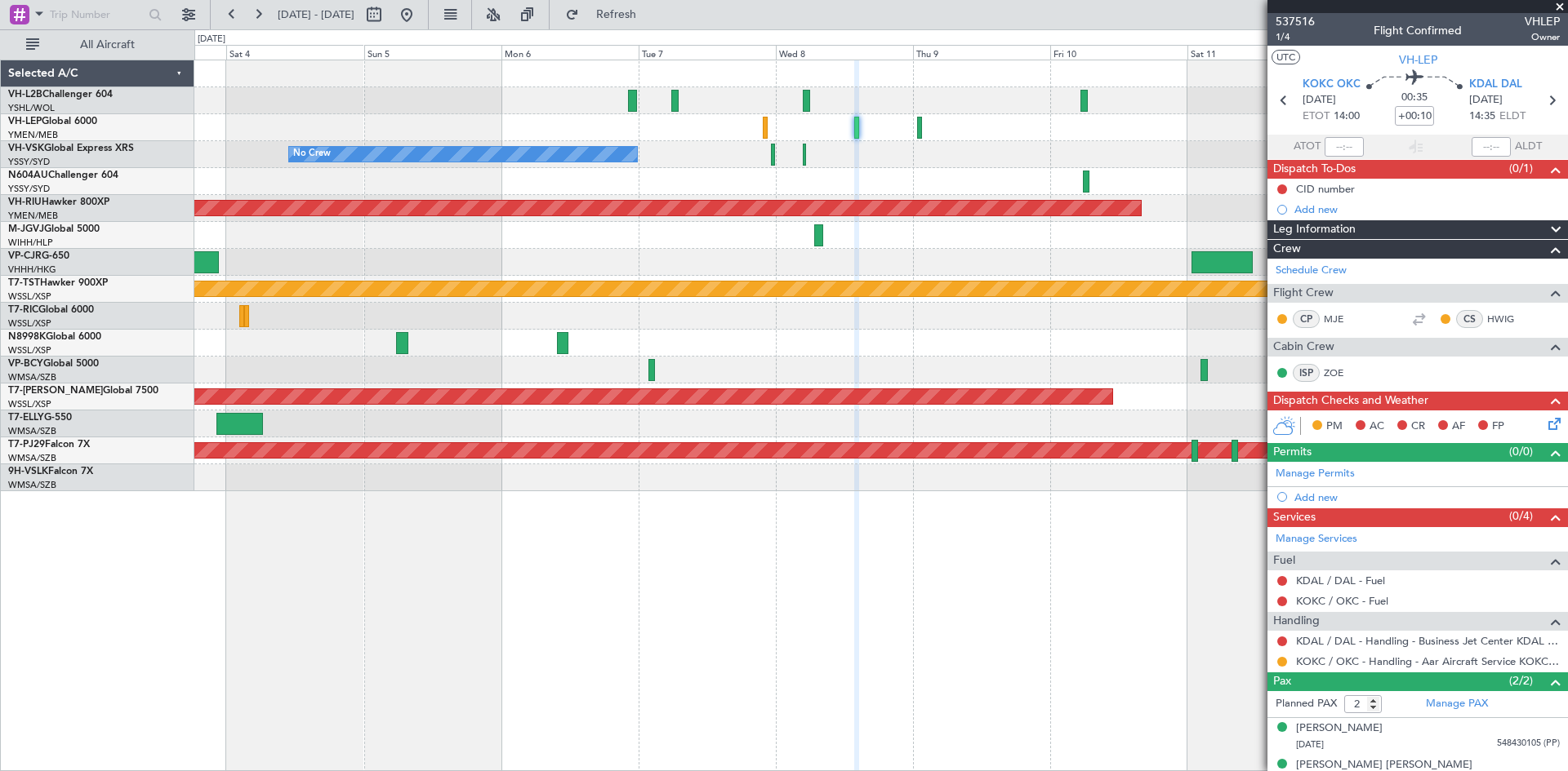
click at [709, 132] on div at bounding box center [881, 128] width 1373 height 27
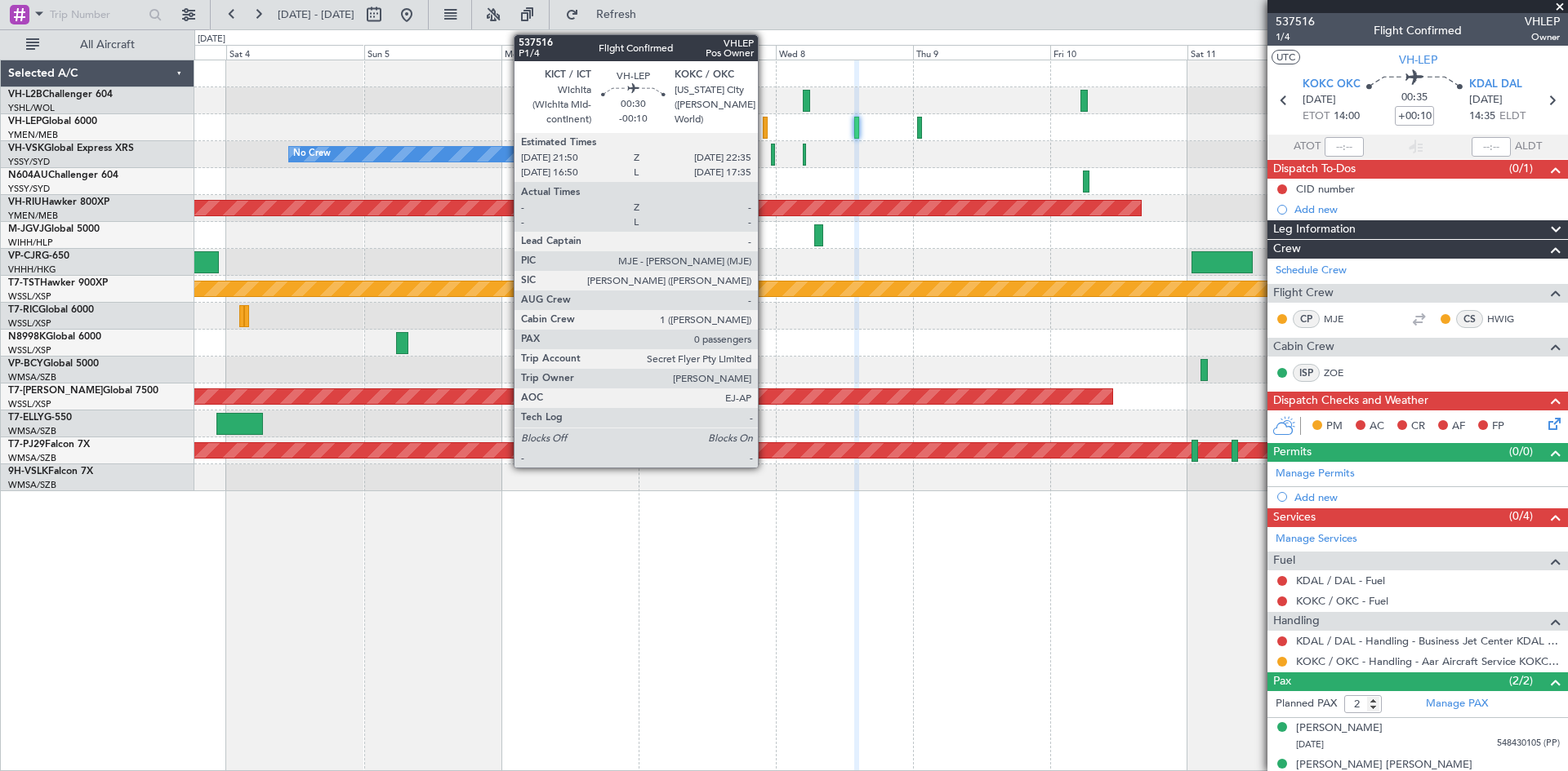
click at [766, 135] on div at bounding box center [766, 128] width 5 height 22
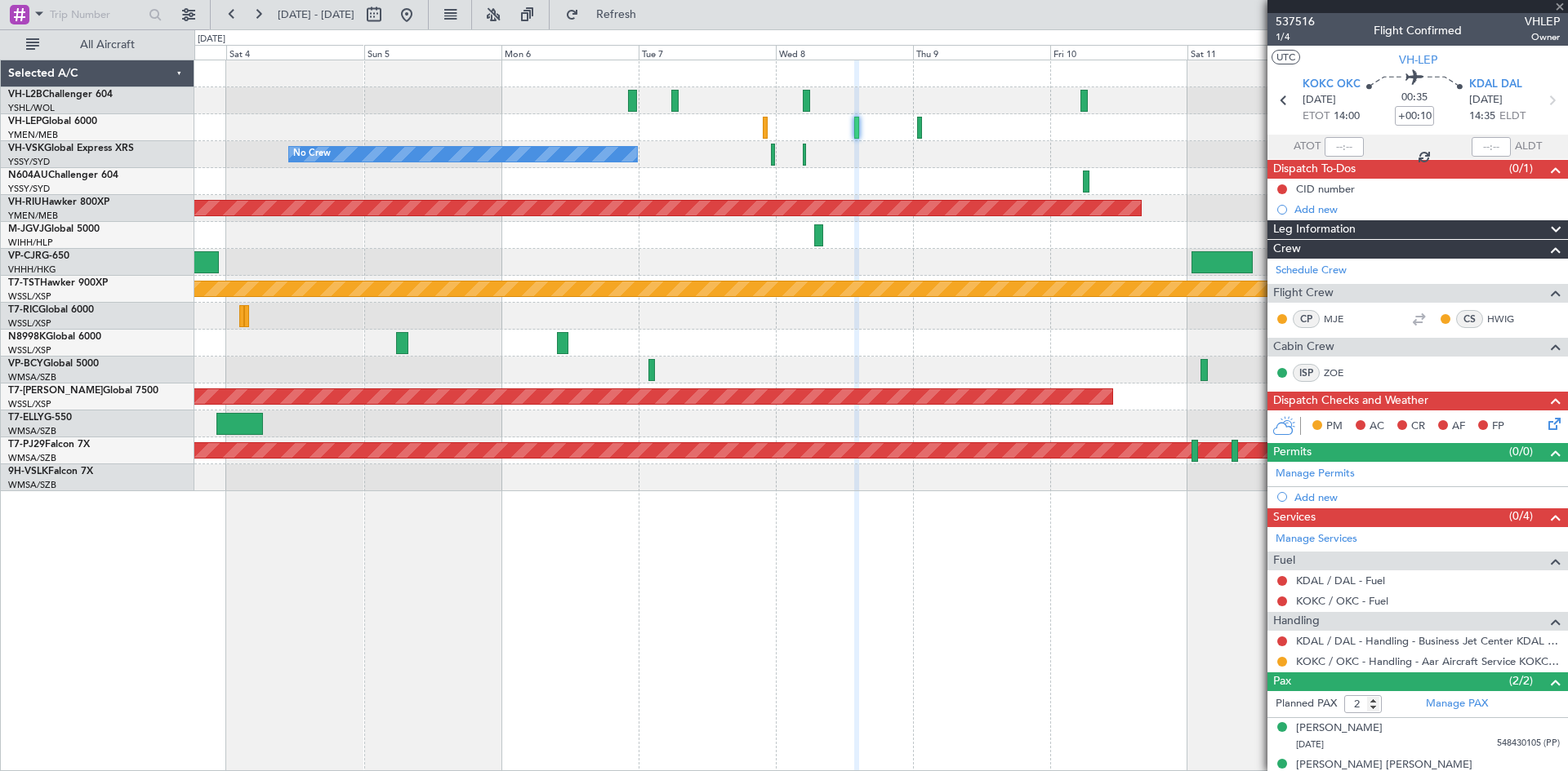
type input "-00:10"
type input "0"
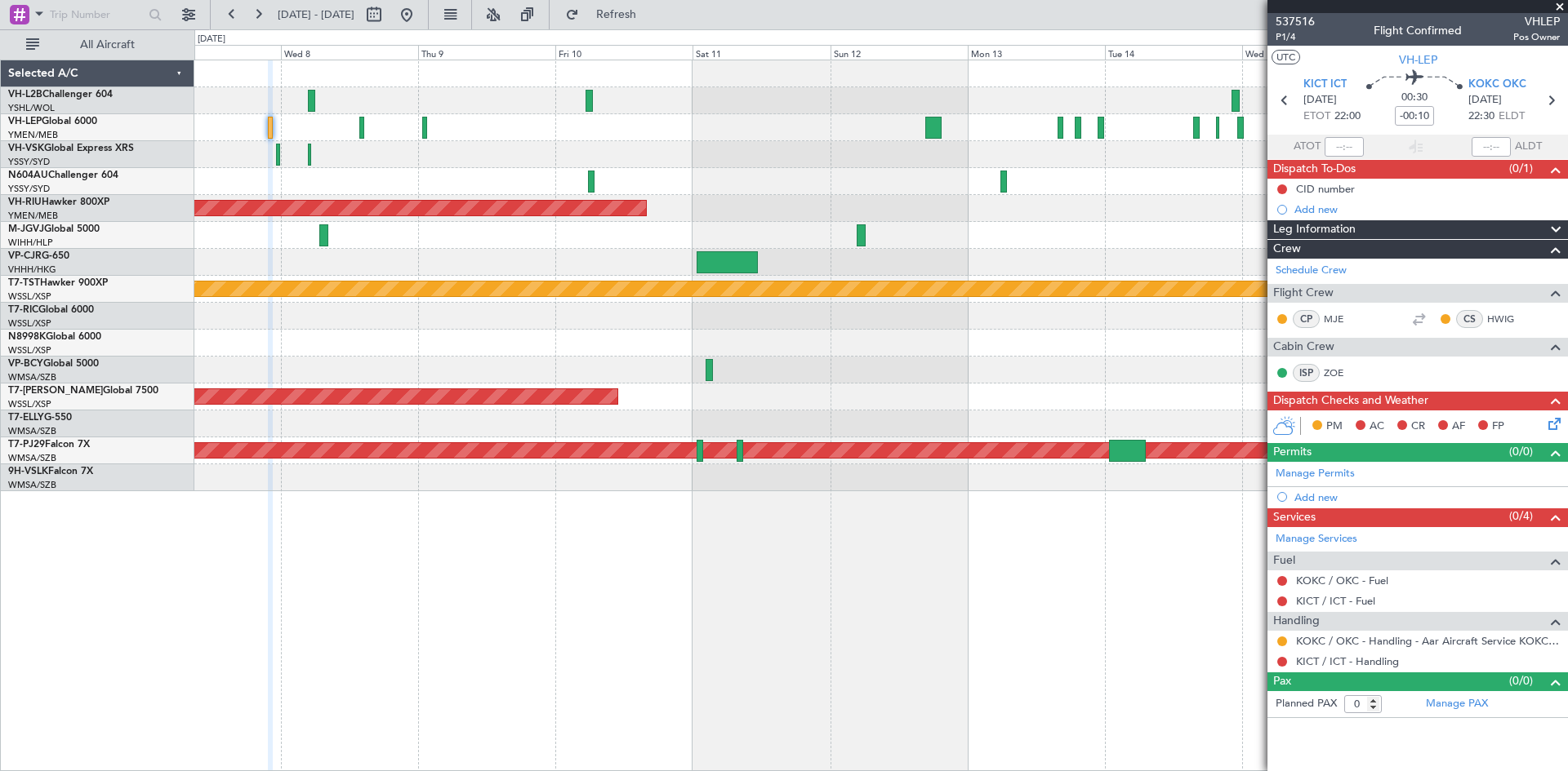
click at [913, 186] on div at bounding box center [881, 181] width 1373 height 27
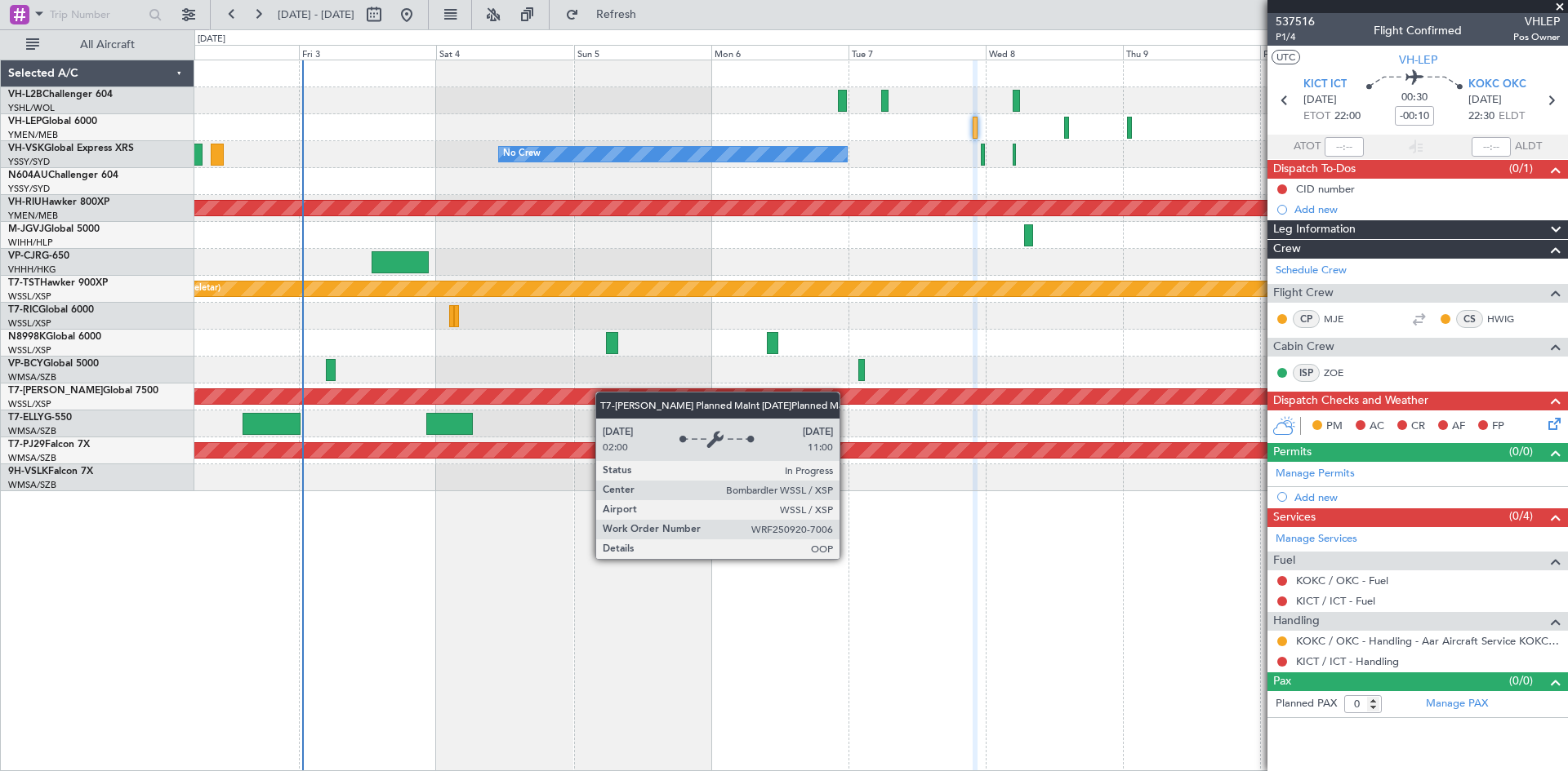
click at [935, 393] on div "Planned Maint [GEOGRAPHIC_DATA] (Seletar)" at bounding box center [335, 397] width 1975 height 17
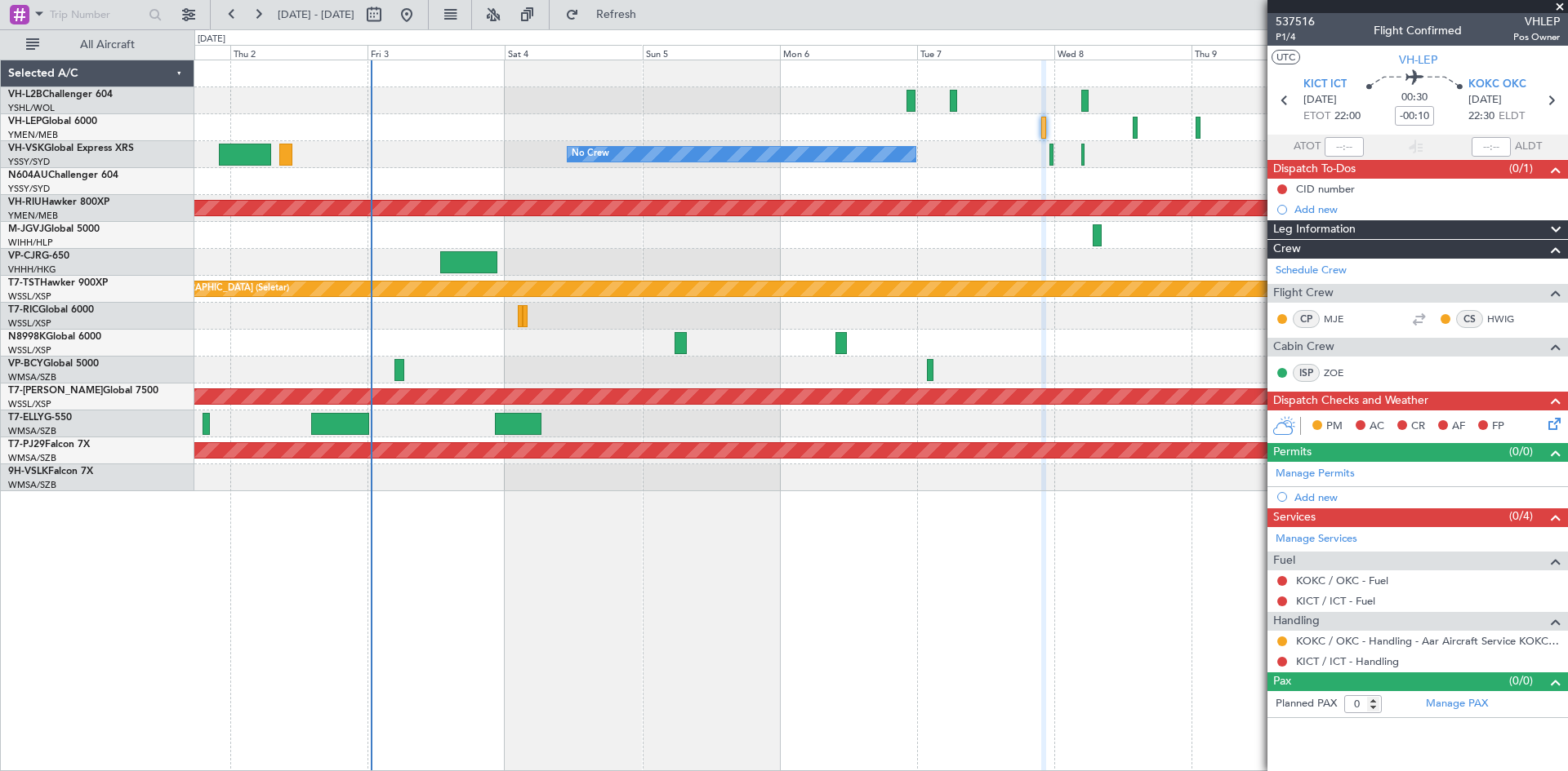
click at [850, 581] on div "No Crew Unplanned Maint Sydney ([PERSON_NAME] Intl) Planned Maint [GEOGRAPHIC_D…" at bounding box center [882, 415] width 1374 height 712
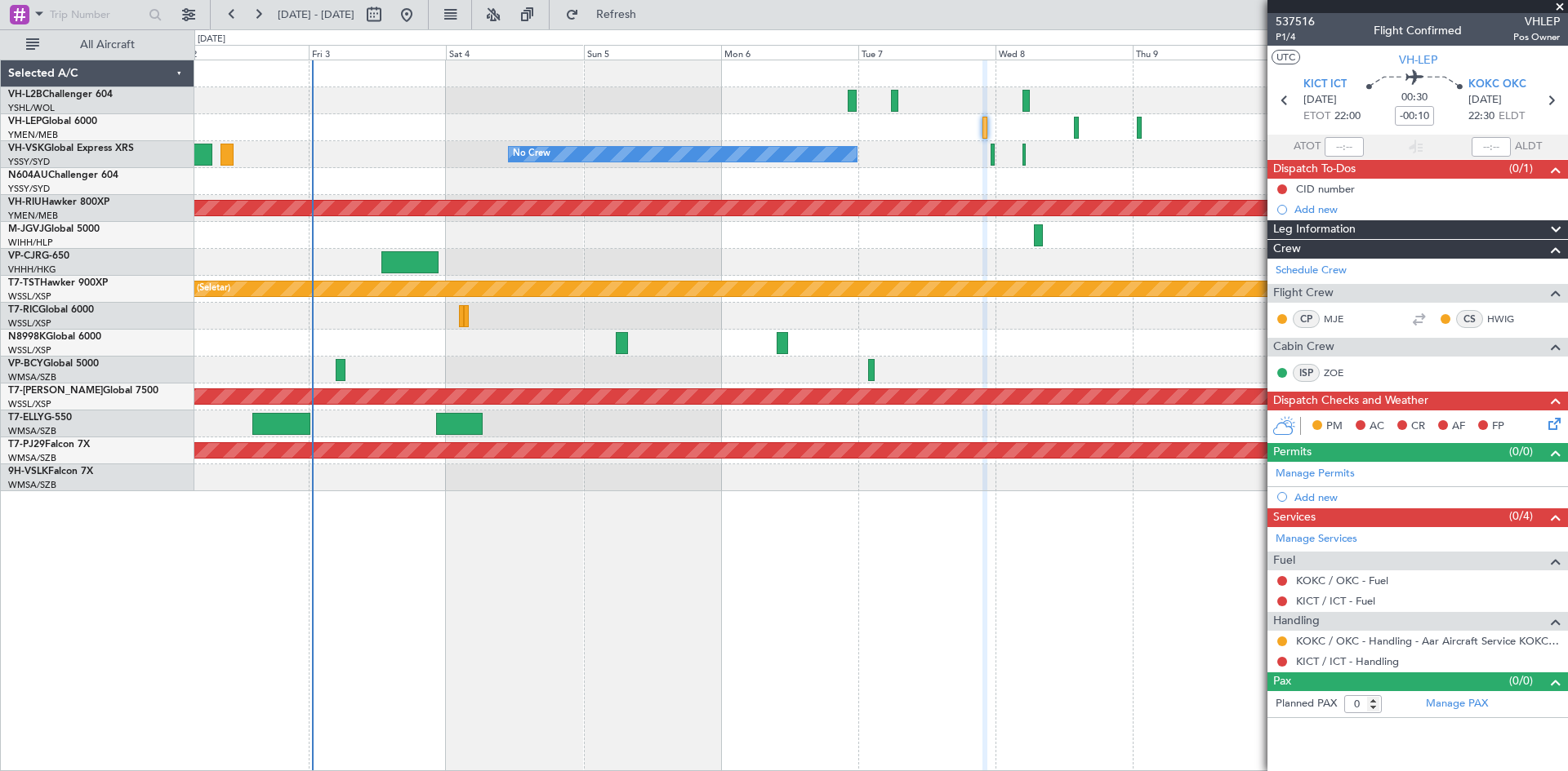
click at [792, 605] on div "No Crew Planned Maint [GEOGRAPHIC_DATA] ([GEOGRAPHIC_DATA]) Planned Maint [GEOG…" at bounding box center [882, 415] width 1374 height 712
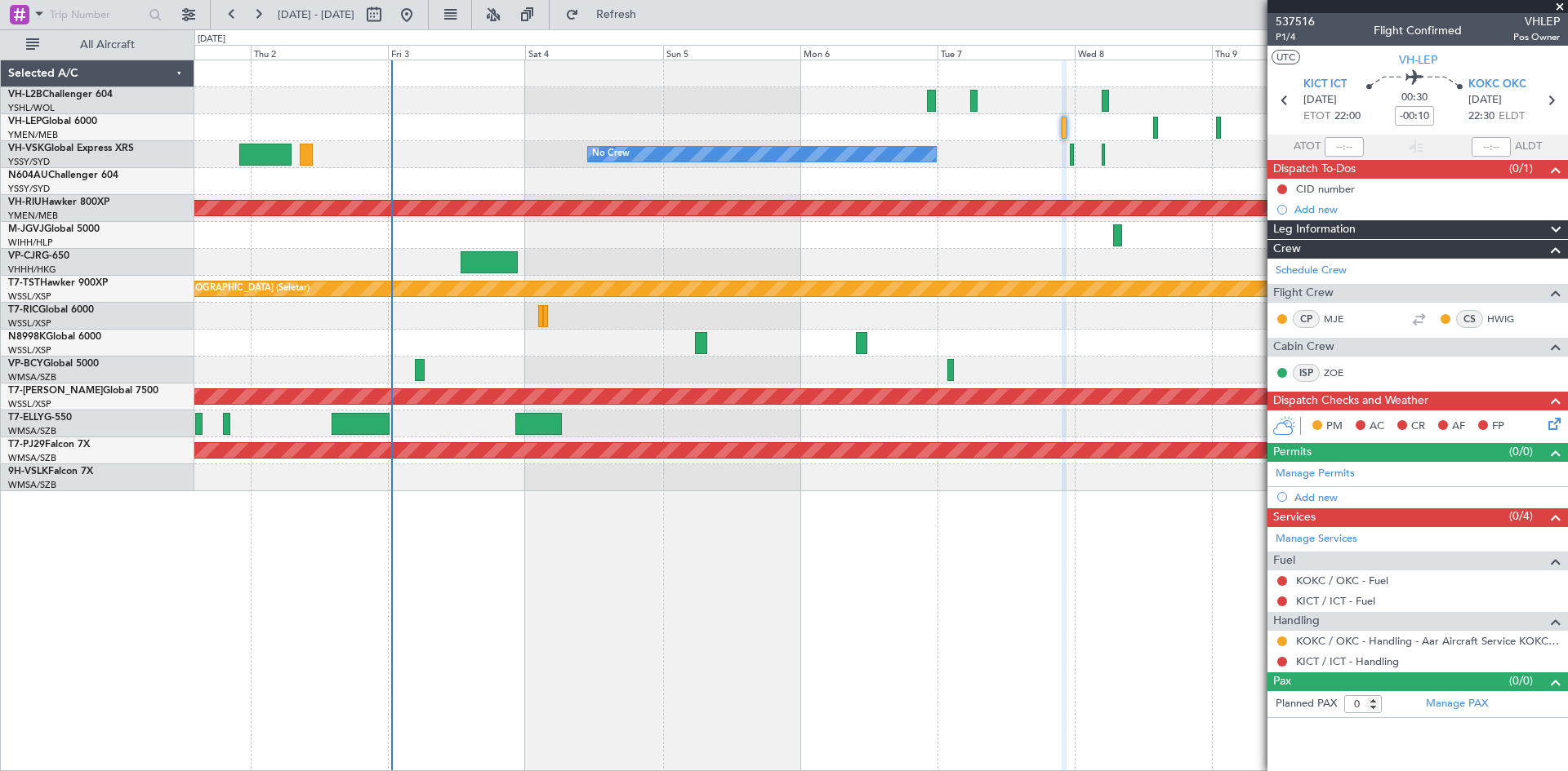
click at [871, 591] on div "No Crew Unplanned Maint Sydney ([PERSON_NAME] Intl) Planned Maint [GEOGRAPHIC_D…" at bounding box center [882, 415] width 1374 height 712
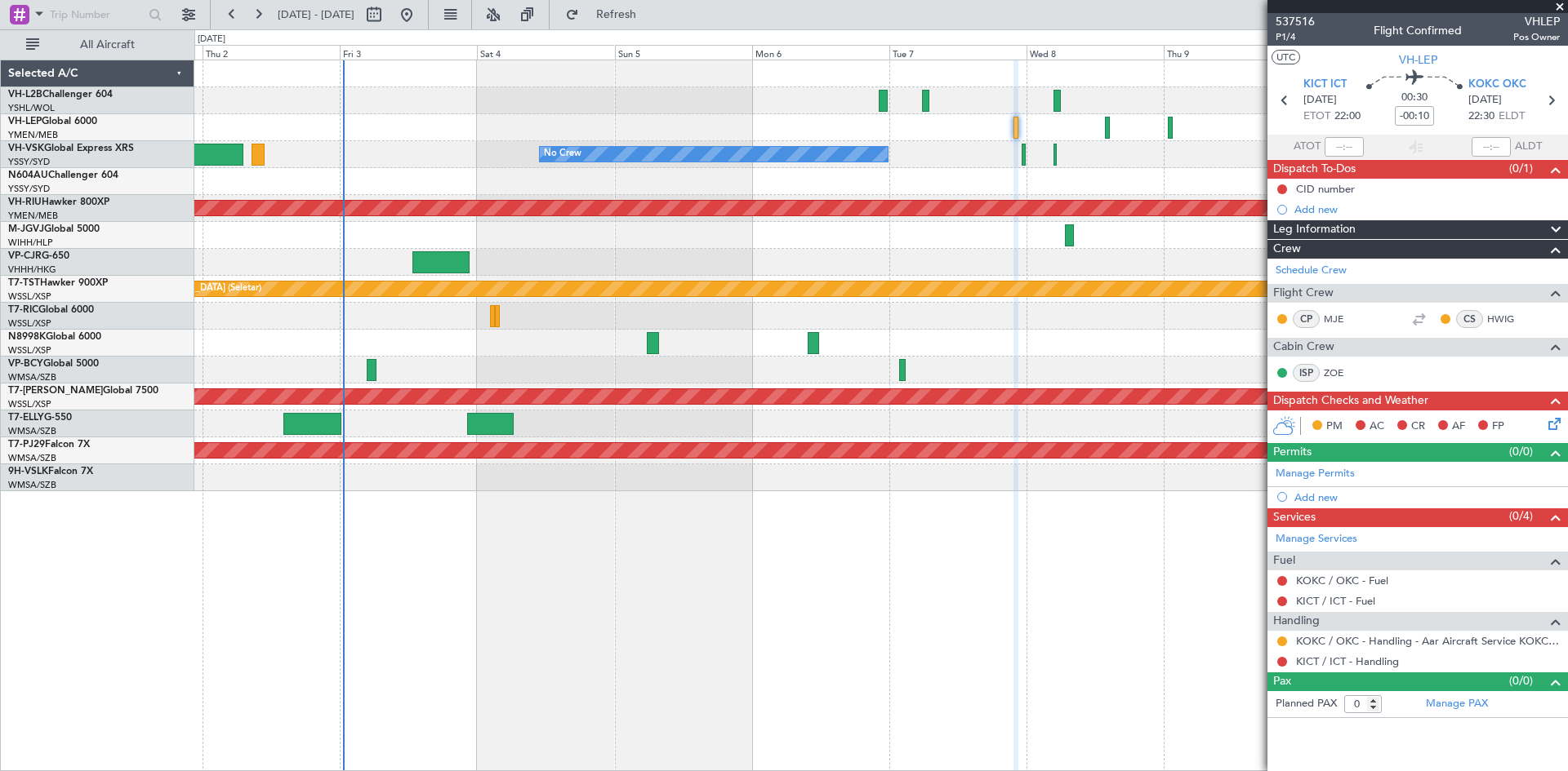
click at [822, 615] on div "No Crew Unplanned Maint Sydney ([PERSON_NAME] Intl) Planned Maint [GEOGRAPHIC_D…" at bounding box center [882, 415] width 1374 height 712
